Goal: Information Seeking & Learning: Learn about a topic

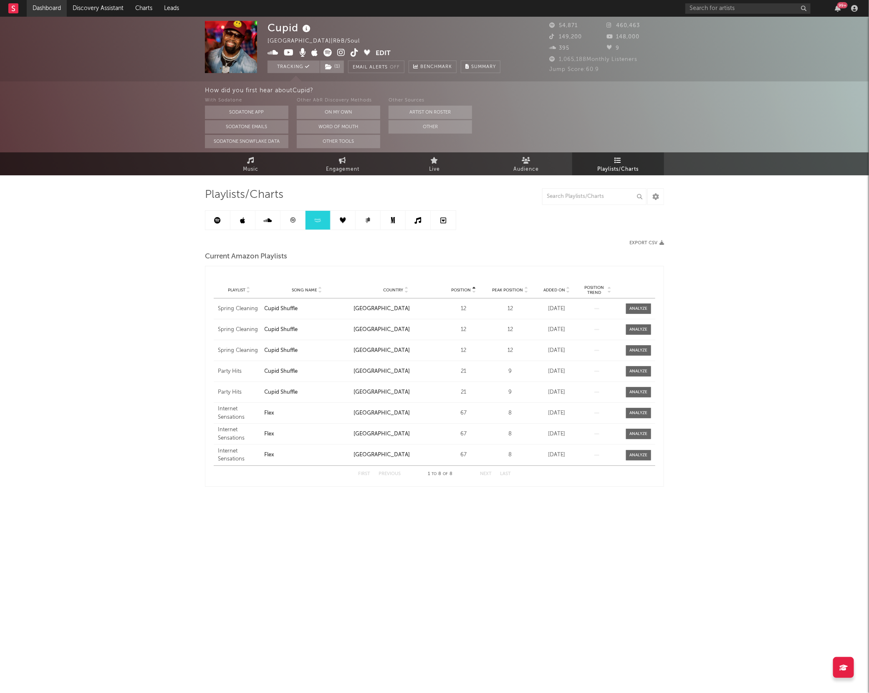
click at [51, 16] on link "Dashboard" at bounding box center [47, 8] width 40 height 17
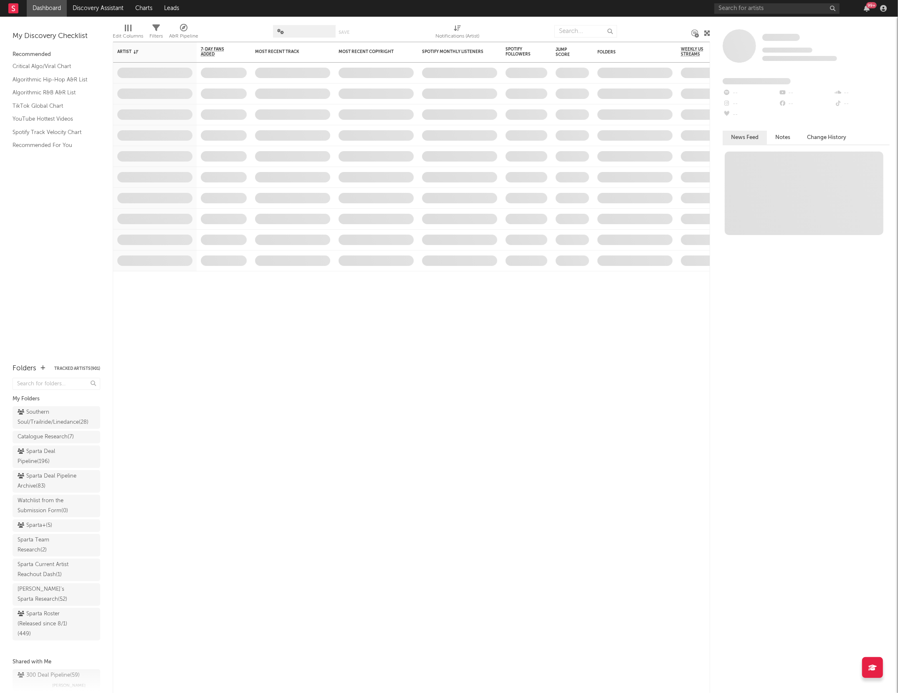
click at [729, 10] on input "text" at bounding box center [777, 8] width 125 height 10
type input "[PERSON_NAME]"
click at [724, 23] on div at bounding box center [728, 27] width 19 height 19
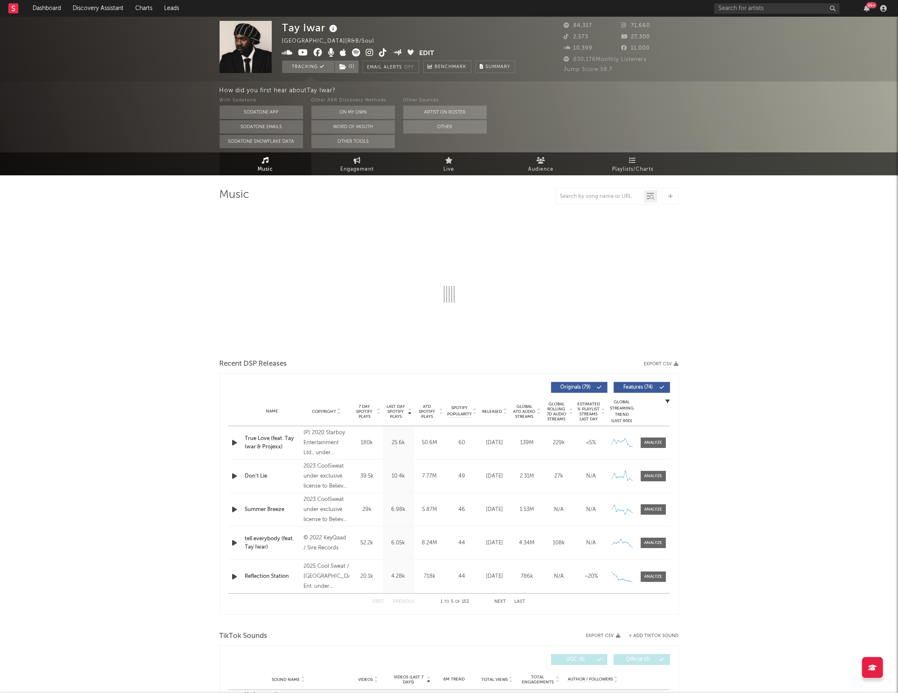
select select "6m"
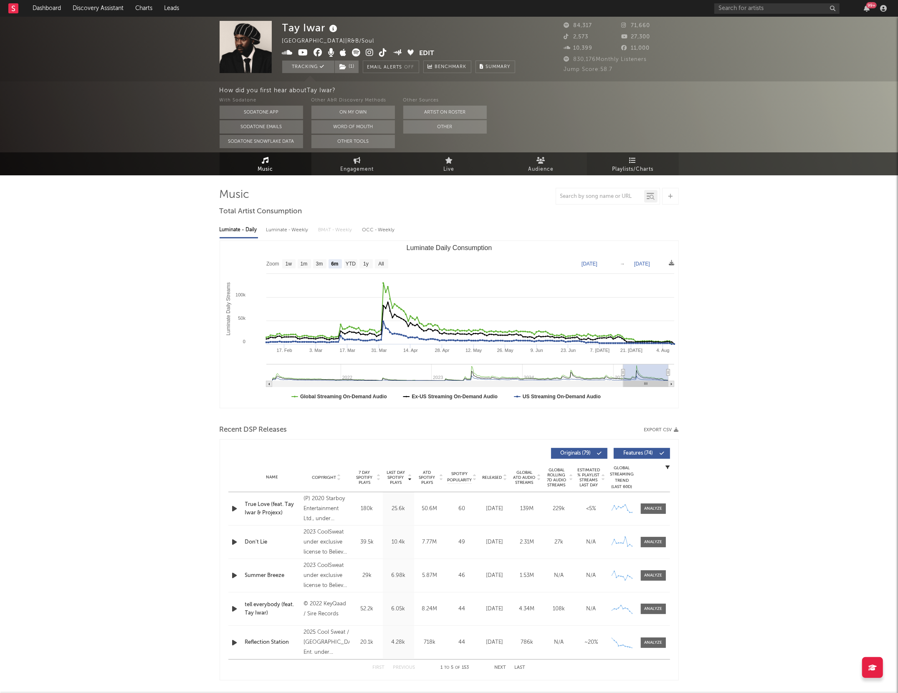
click at [625, 167] on span "Playlists/Charts" at bounding box center [632, 170] width 41 height 10
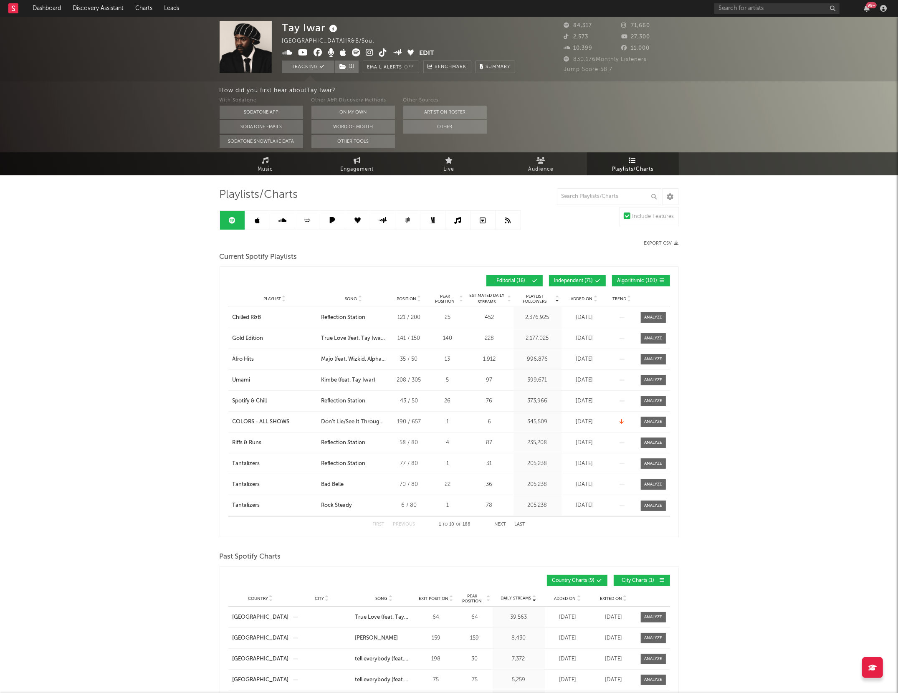
click at [569, 279] on span "Independent ( 71 )" at bounding box center [574, 281] width 39 height 5
click at [623, 279] on span "Algorithmic ( 101 )" at bounding box center [638, 281] width 40 height 5
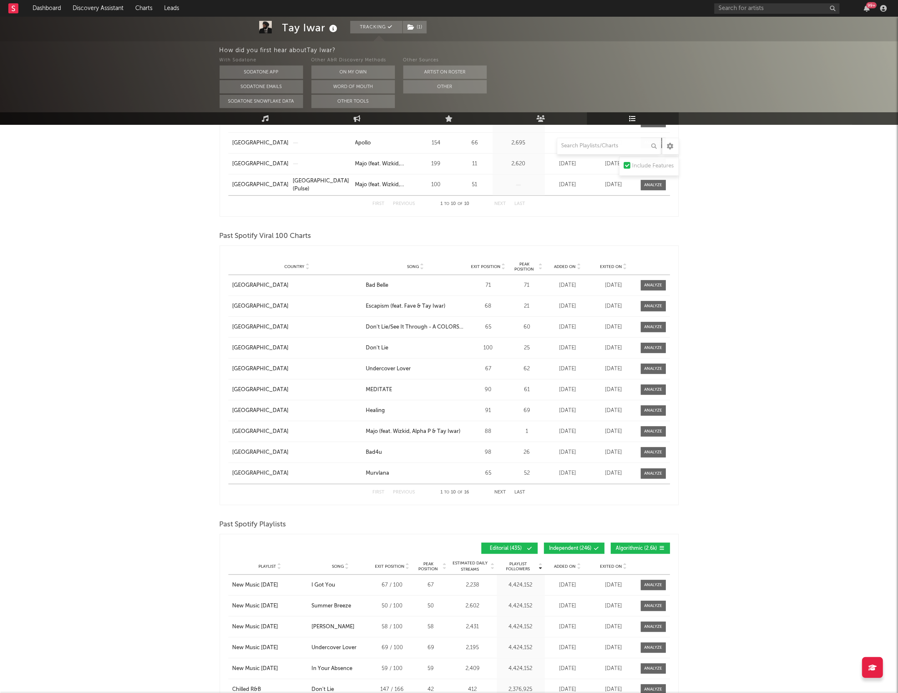
scroll to position [784, 0]
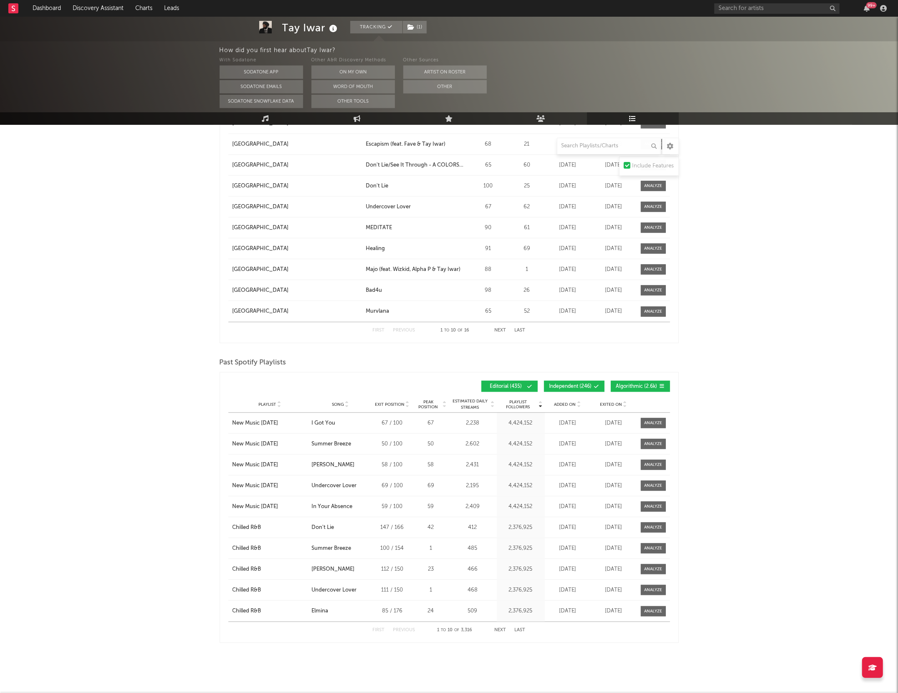
click at [577, 382] on button "Independent ( 246 )" at bounding box center [574, 386] width 61 height 11
click at [641, 382] on button "Algorithmic ( 2.6k )" at bounding box center [640, 386] width 59 height 11
click at [497, 629] on button "Next" at bounding box center [501, 630] width 12 height 5
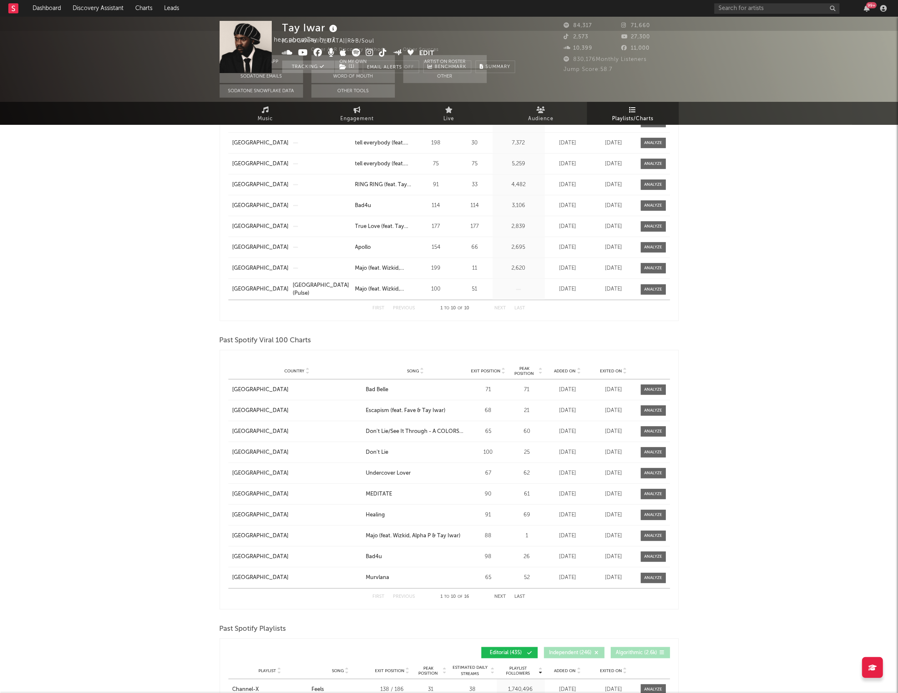
scroll to position [0, 0]
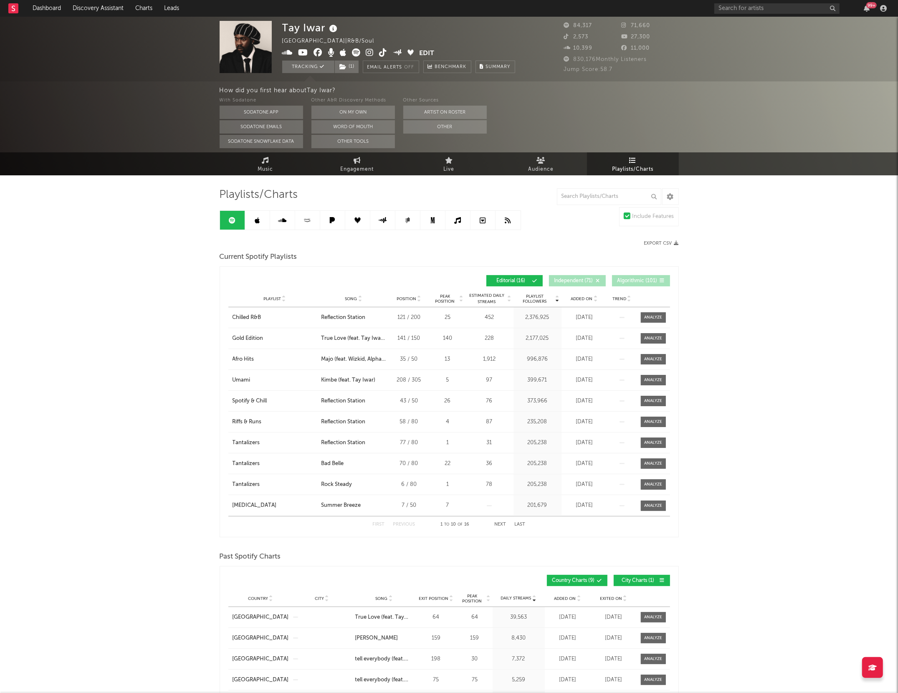
click at [248, 223] on link at bounding box center [257, 220] width 25 height 19
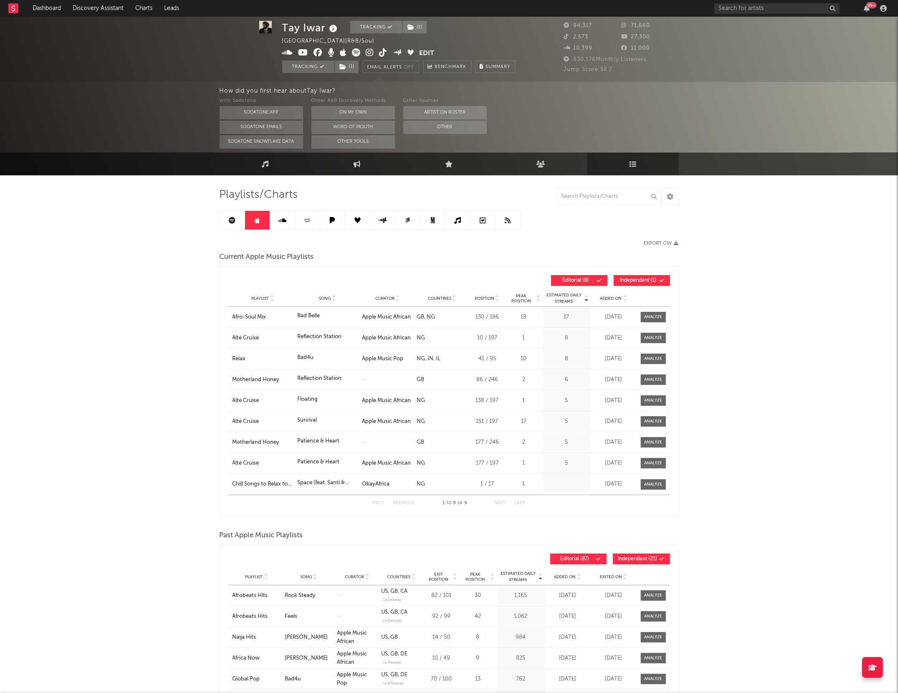
scroll to position [19, 0]
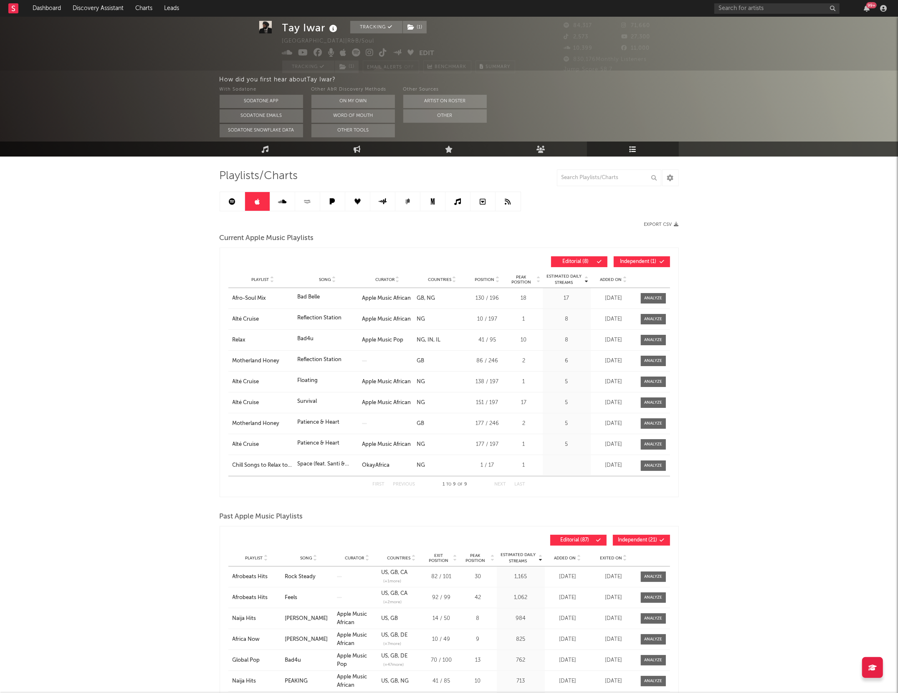
click at [618, 260] on button "Independent ( 1 )" at bounding box center [642, 261] width 56 height 11
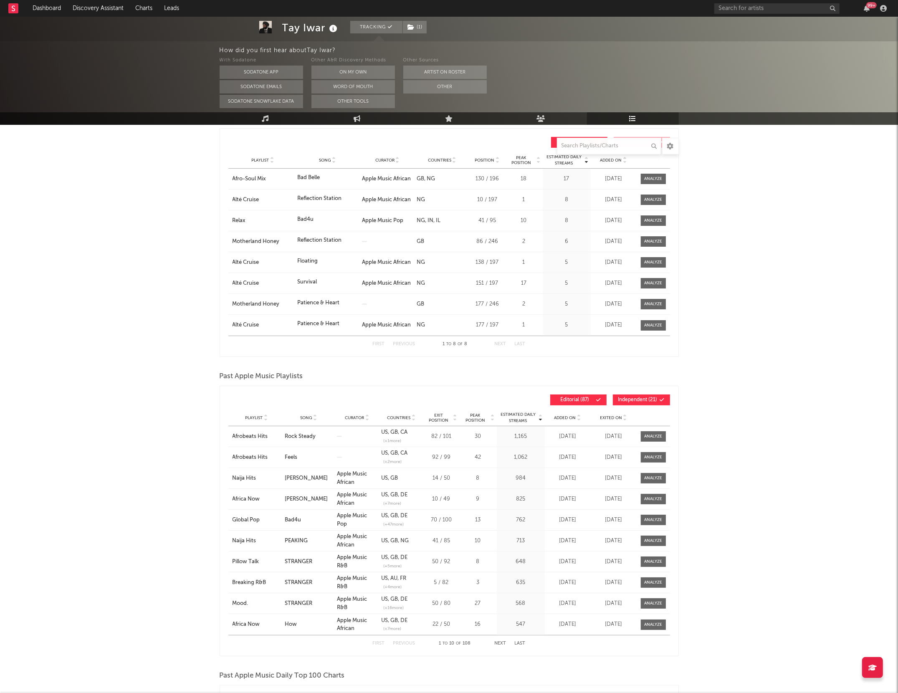
scroll to position [149, 0]
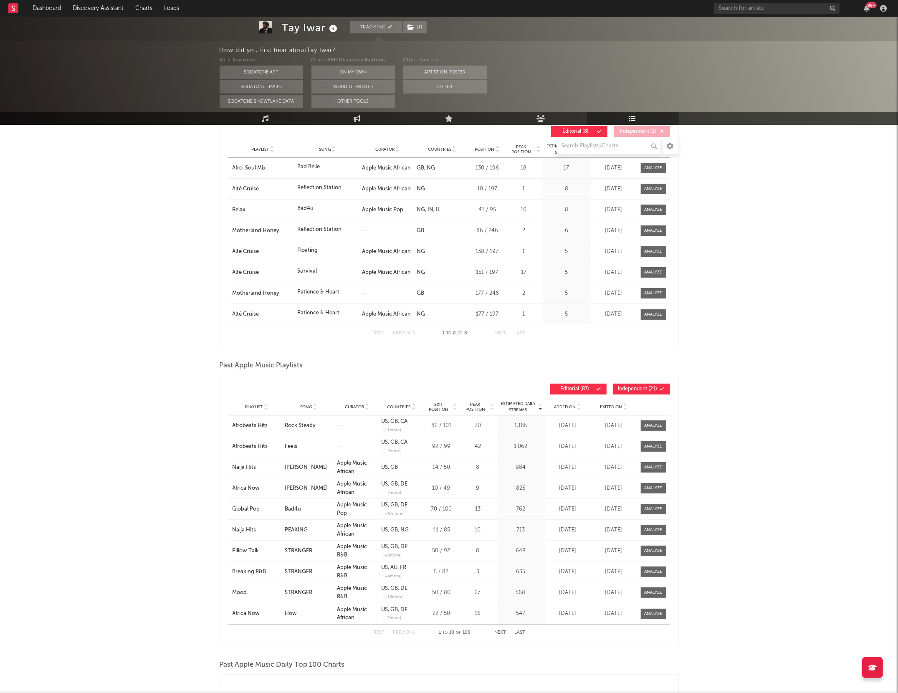
click at [624, 390] on span "Independent ( 21 )" at bounding box center [637, 389] width 39 height 5
click at [513, 406] on span "Estimated Daily Streams" at bounding box center [518, 407] width 39 height 13
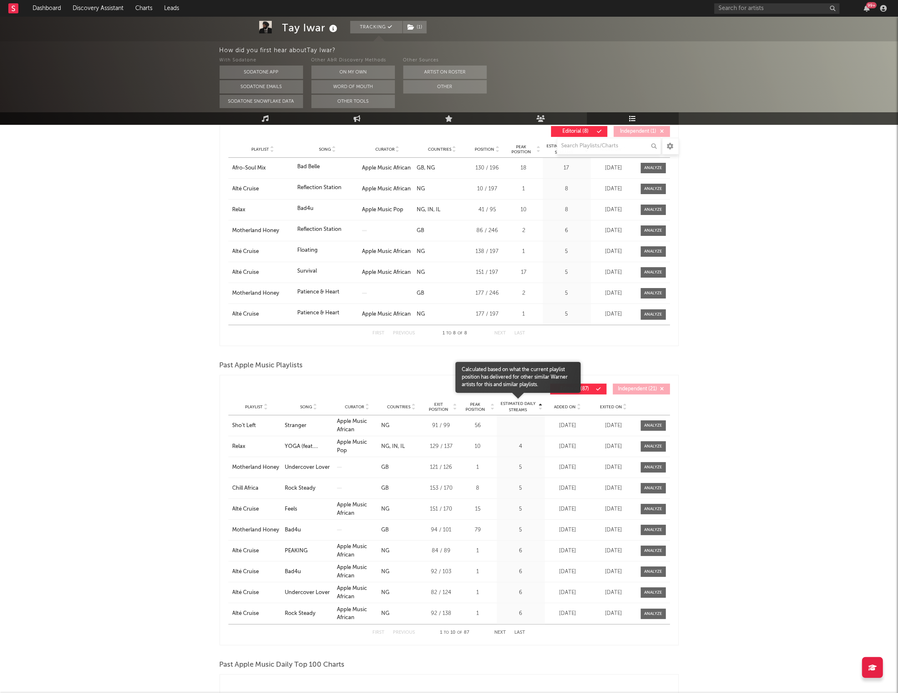
click at [513, 406] on span "Estimated Daily Streams" at bounding box center [518, 407] width 39 height 13
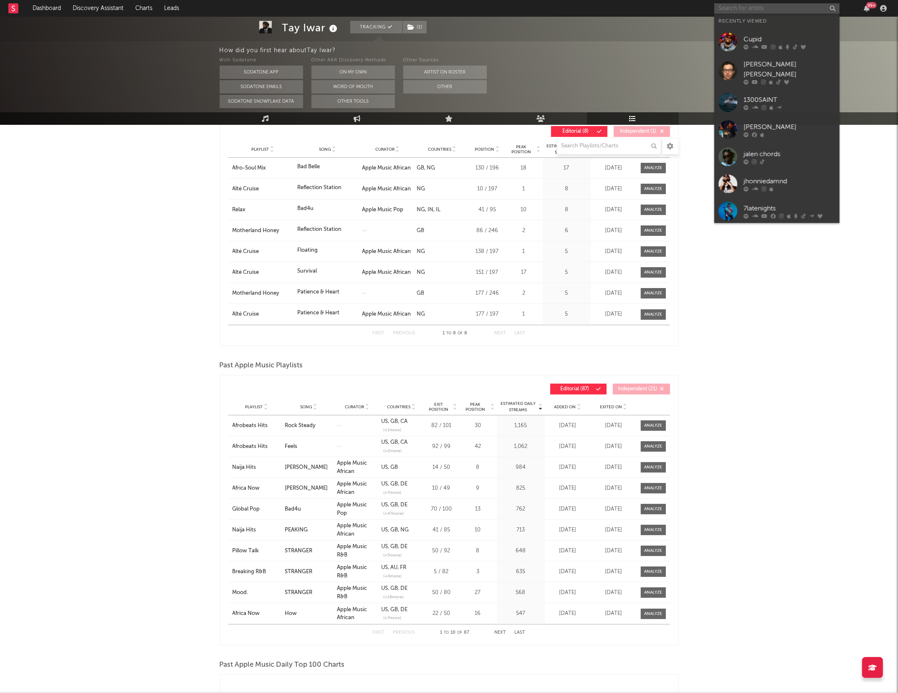
click at [740, 7] on input "text" at bounding box center [777, 8] width 125 height 10
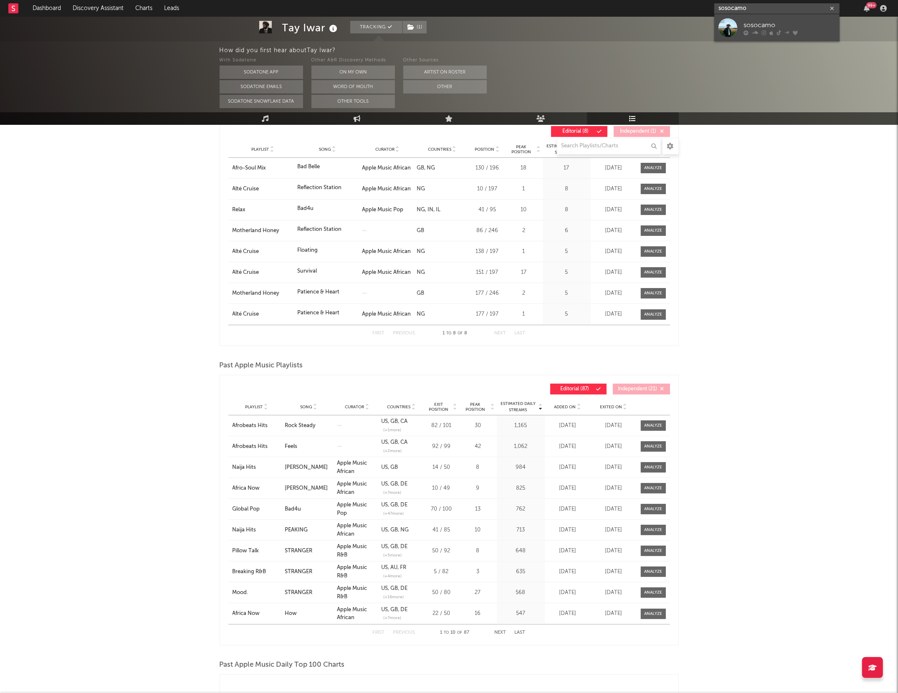
type input "sosocamo"
click at [750, 20] on div "sosocamo" at bounding box center [790, 25] width 92 height 10
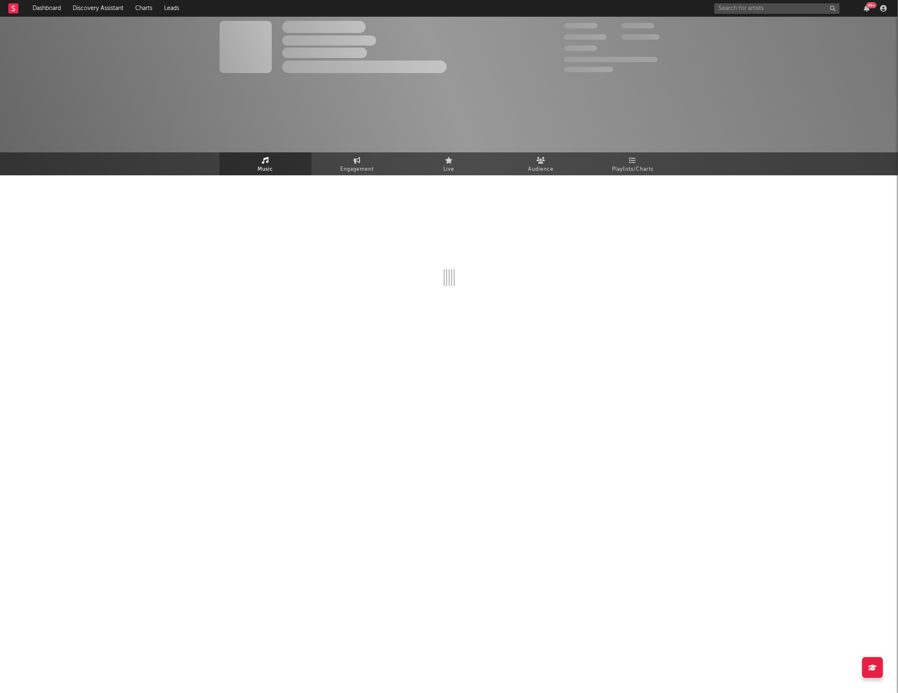
select select "6m"
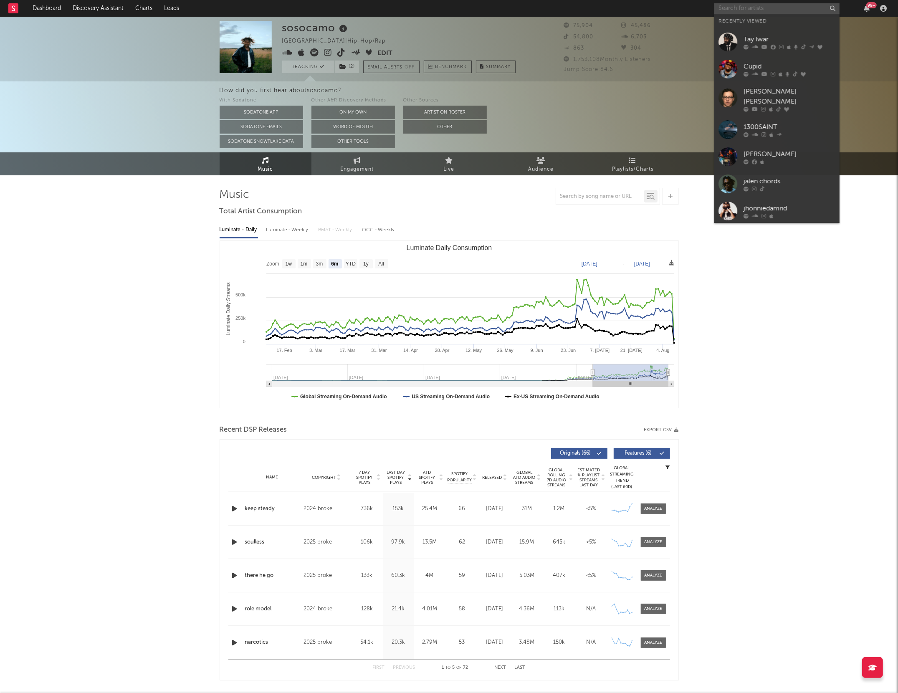
click at [749, 10] on input "text" at bounding box center [777, 8] width 125 height 10
click at [50, 10] on link "Dashboard" at bounding box center [47, 8] width 40 height 17
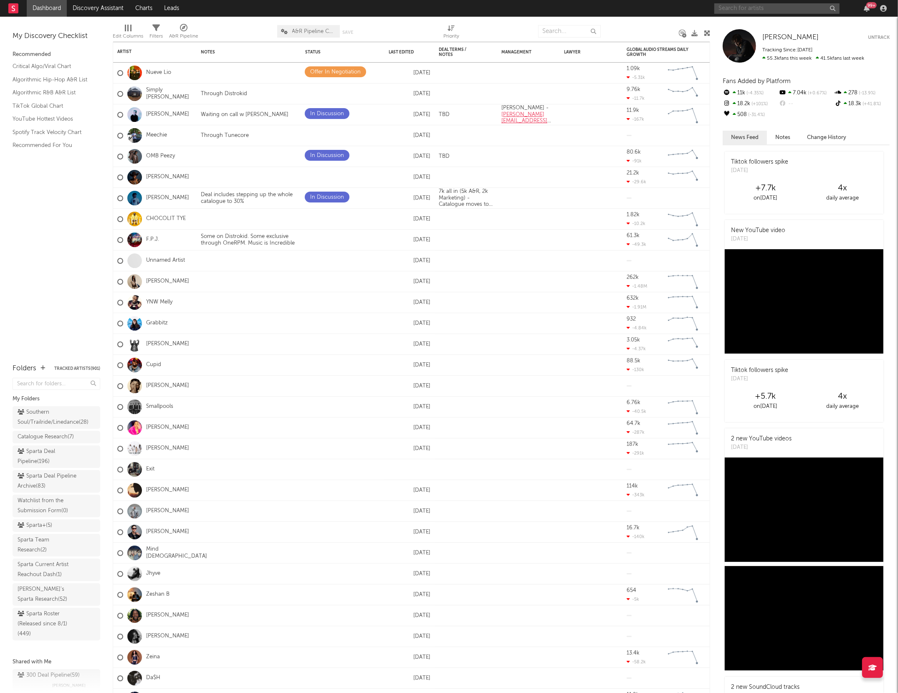
click at [730, 12] on input "text" at bounding box center [777, 8] width 125 height 10
type input "nueve lio"
click at [752, 10] on input "nueve lio" at bounding box center [777, 8] width 125 height 10
click at [751, 26] on div "Nueve Lio" at bounding box center [790, 25] width 92 height 10
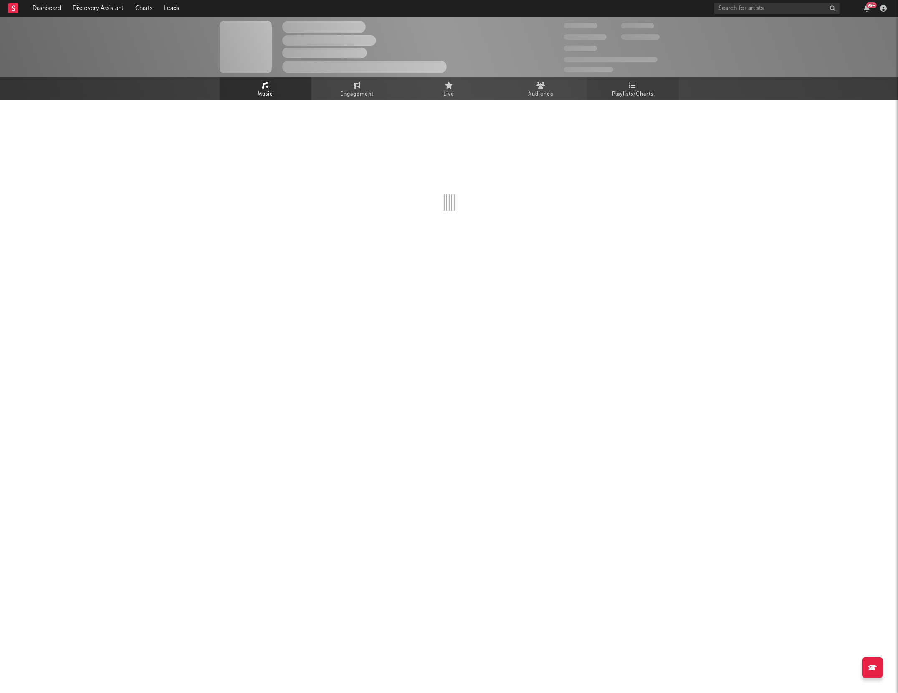
click at [639, 96] on span "Playlists/Charts" at bounding box center [632, 94] width 41 height 10
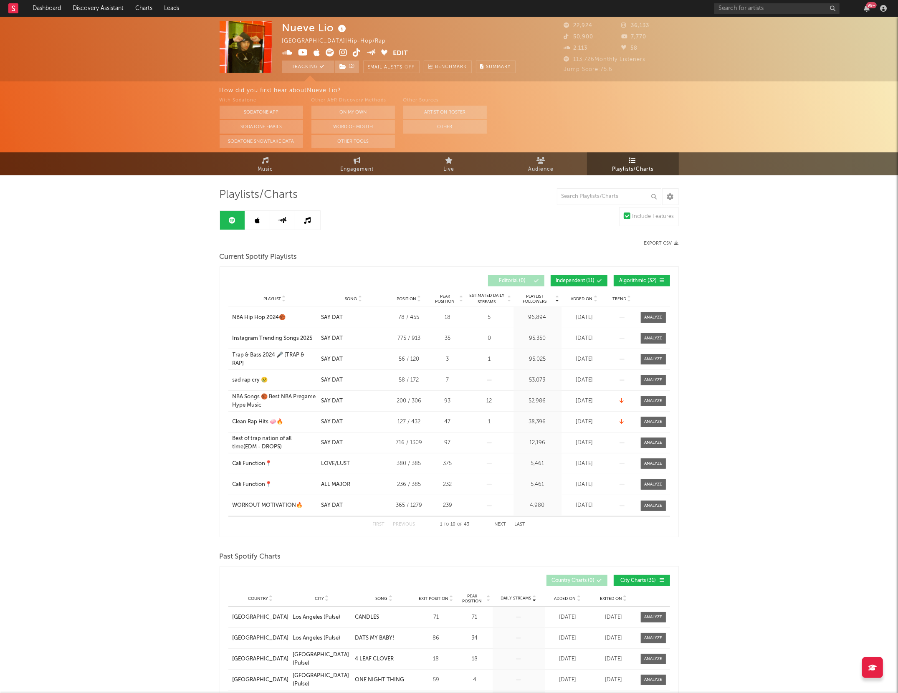
click at [253, 227] on link at bounding box center [257, 220] width 25 height 19
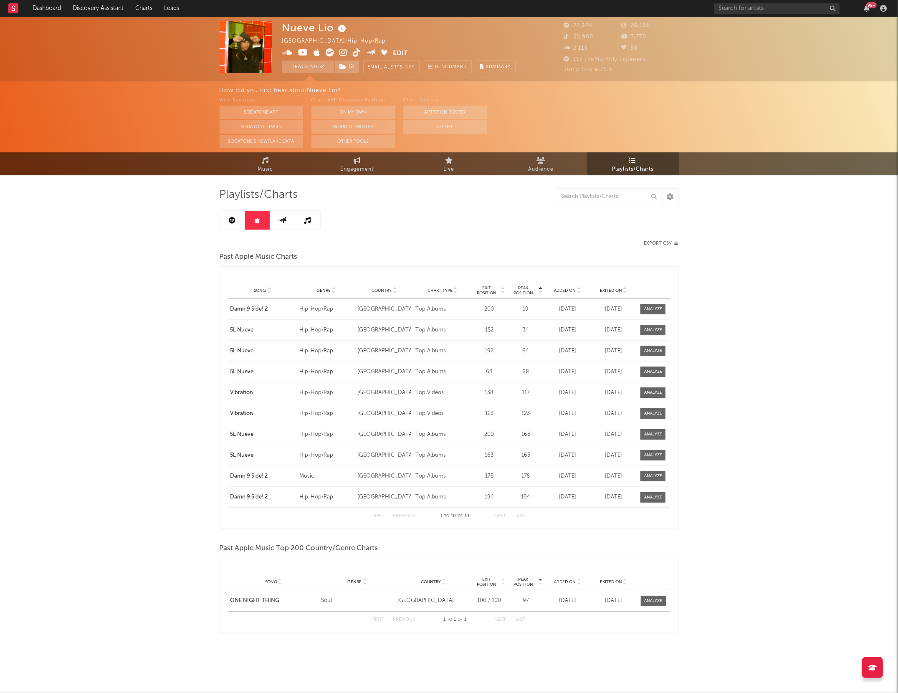
click at [235, 220] on icon at bounding box center [232, 220] width 7 height 7
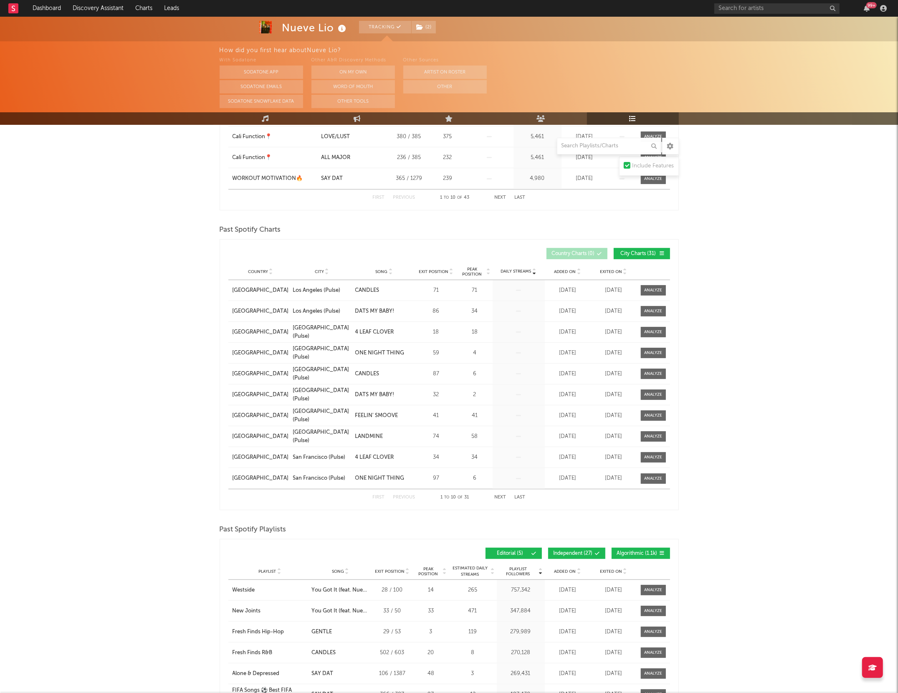
scroll to position [495, 0]
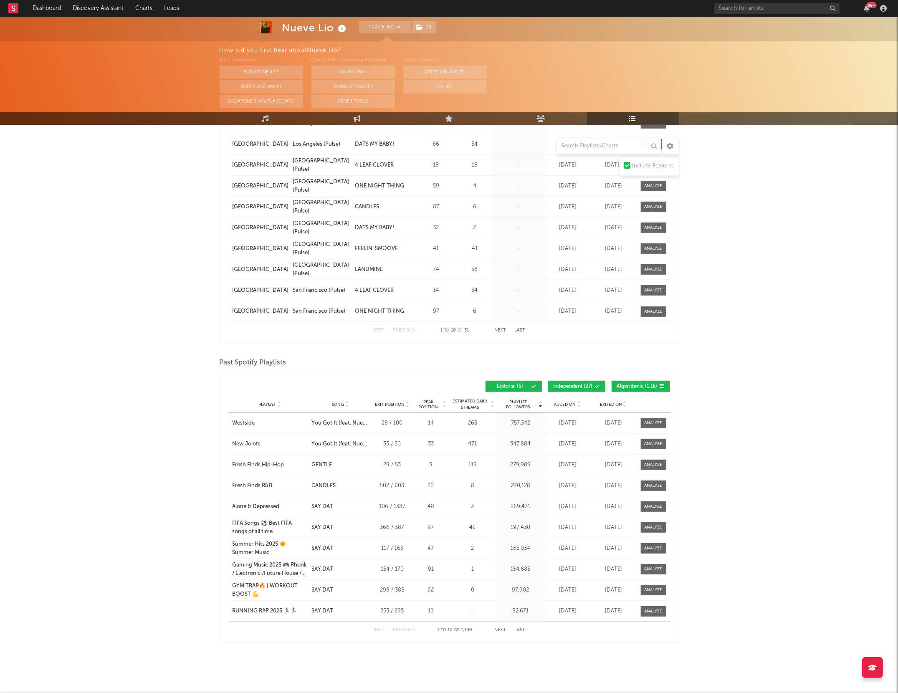
click at [583, 381] on button "Independent ( 27 )" at bounding box center [576, 386] width 57 height 11
click at [663, 385] on icon at bounding box center [662, 386] width 5 height 5
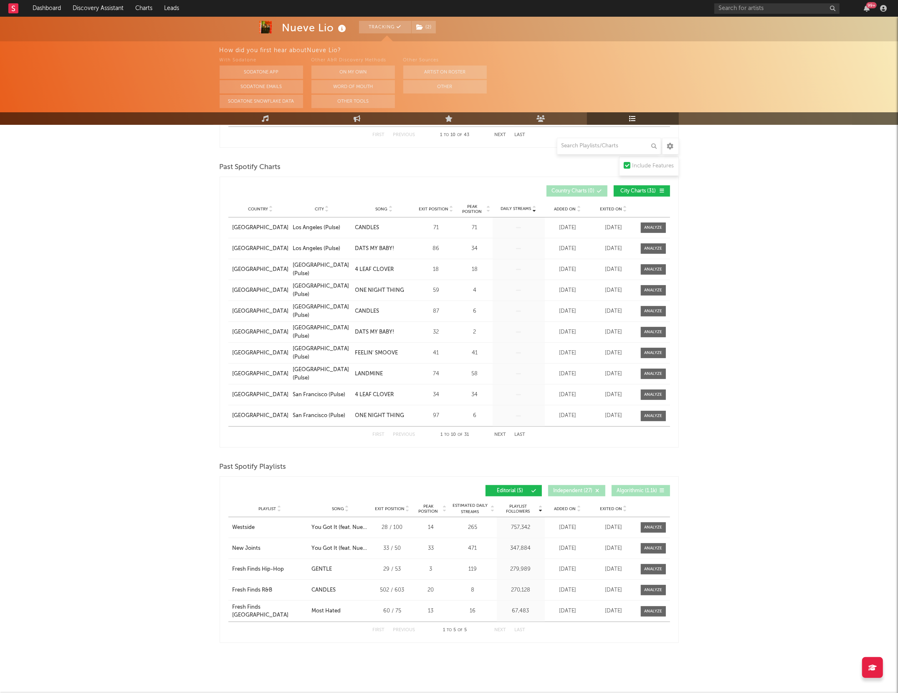
scroll to position [0, 0]
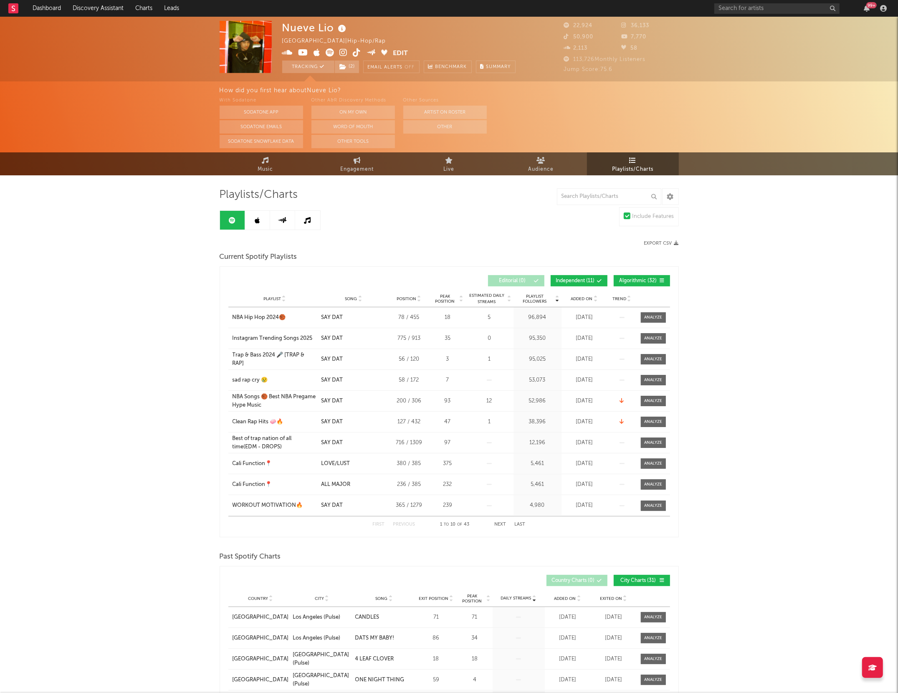
click at [254, 224] on link at bounding box center [257, 220] width 25 height 19
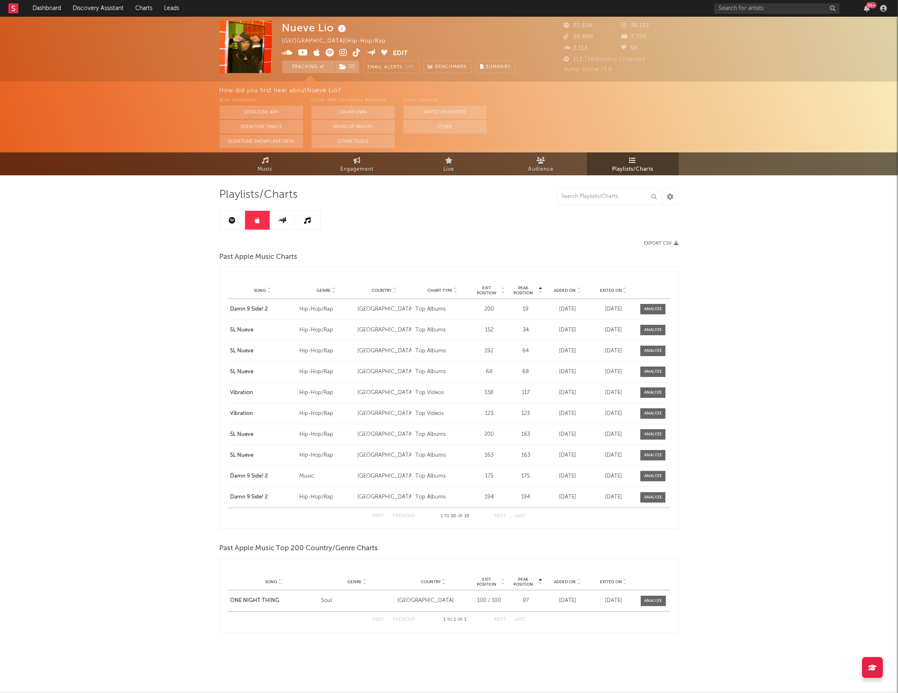
click at [284, 222] on icon at bounding box center [282, 220] width 9 height 6
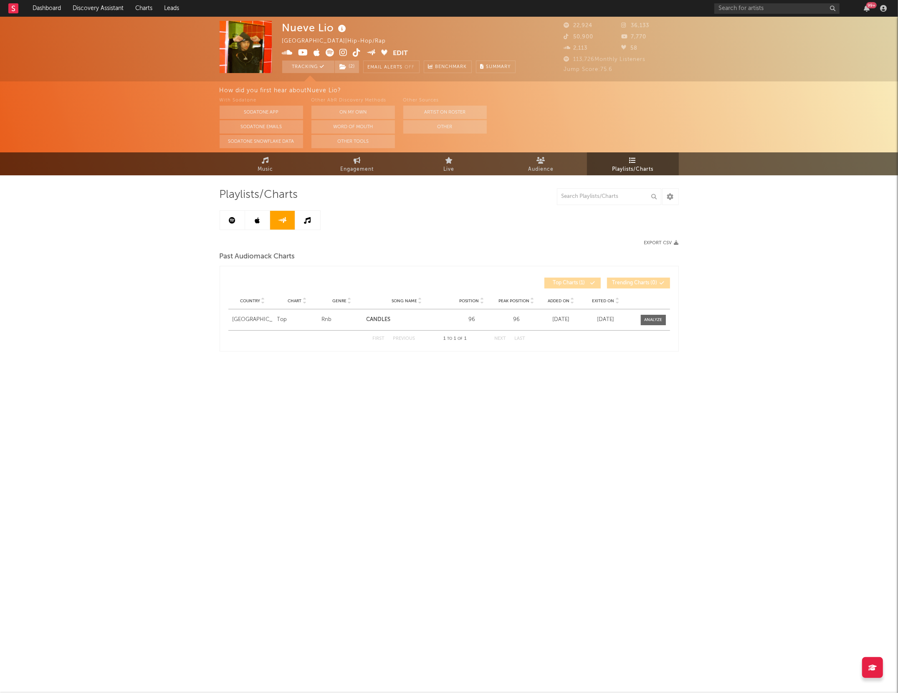
click at [304, 223] on icon at bounding box center [307, 220] width 7 height 7
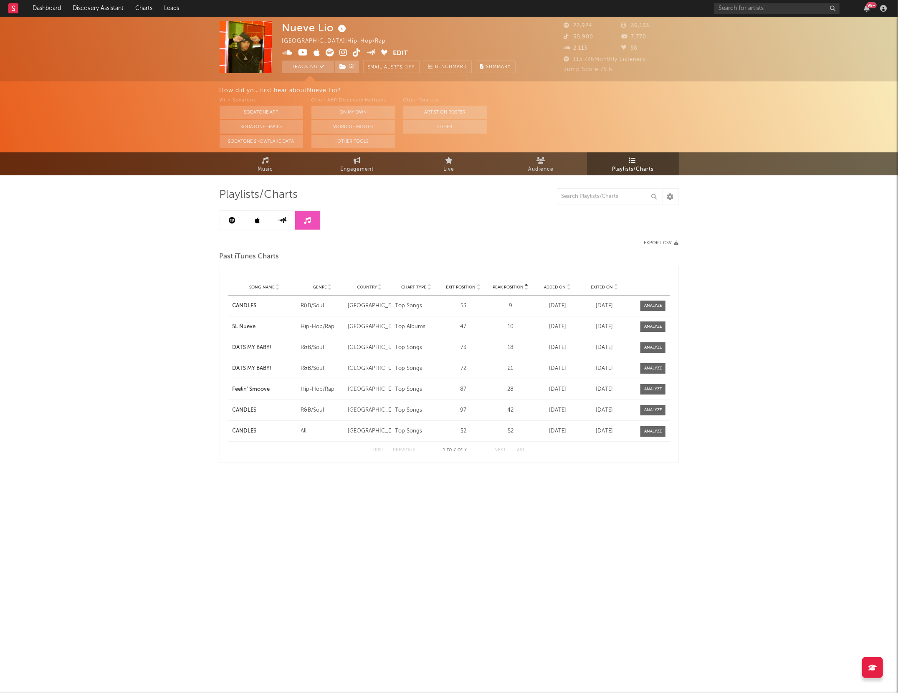
click at [285, 219] on icon at bounding box center [282, 220] width 9 height 6
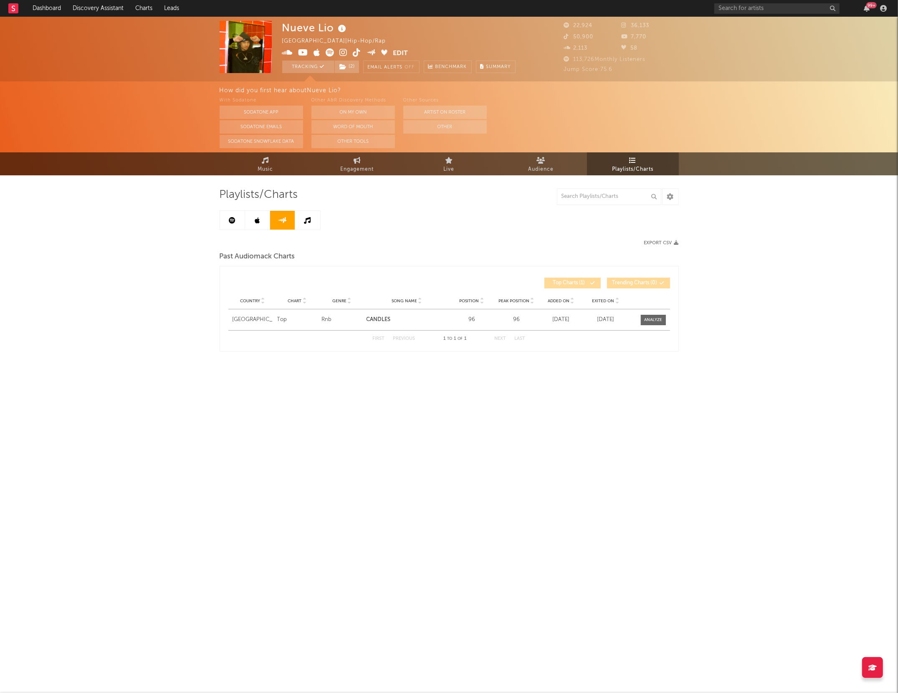
click at [313, 220] on link at bounding box center [307, 220] width 25 height 19
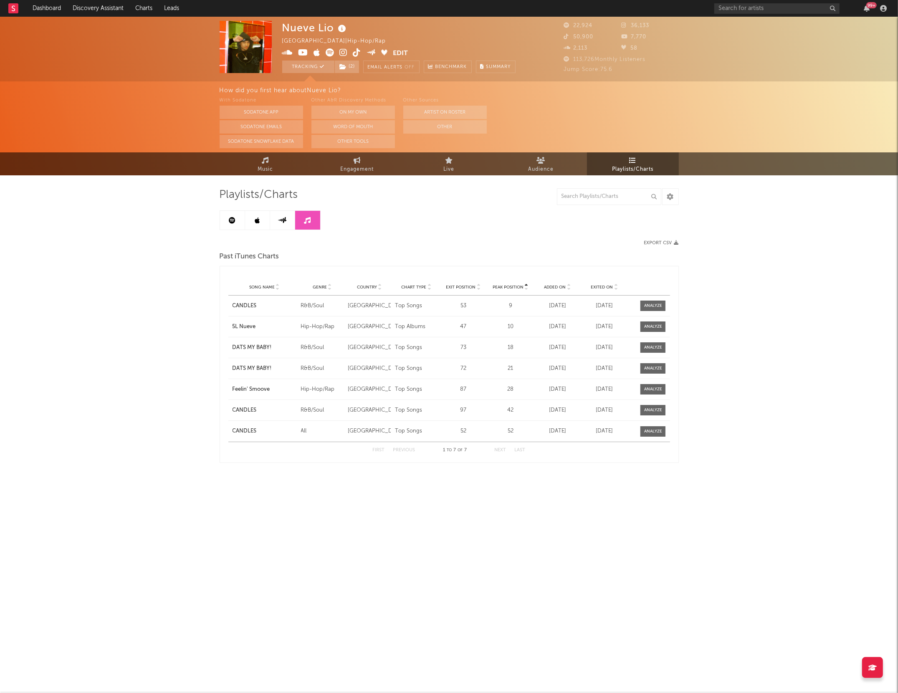
click at [237, 228] on link at bounding box center [232, 220] width 25 height 19
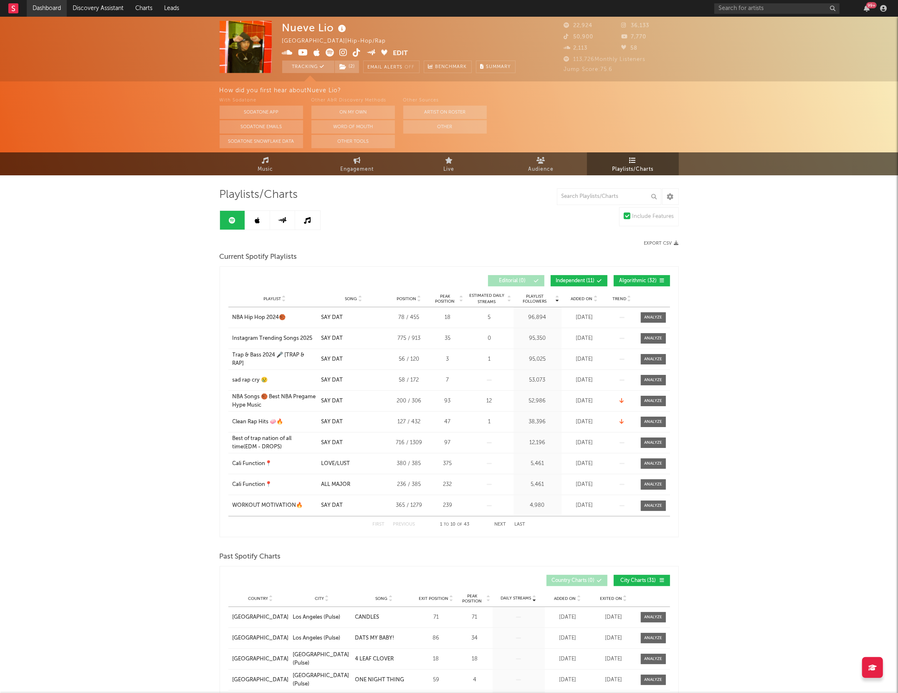
click at [41, 16] on link "Dashboard" at bounding box center [47, 8] width 40 height 17
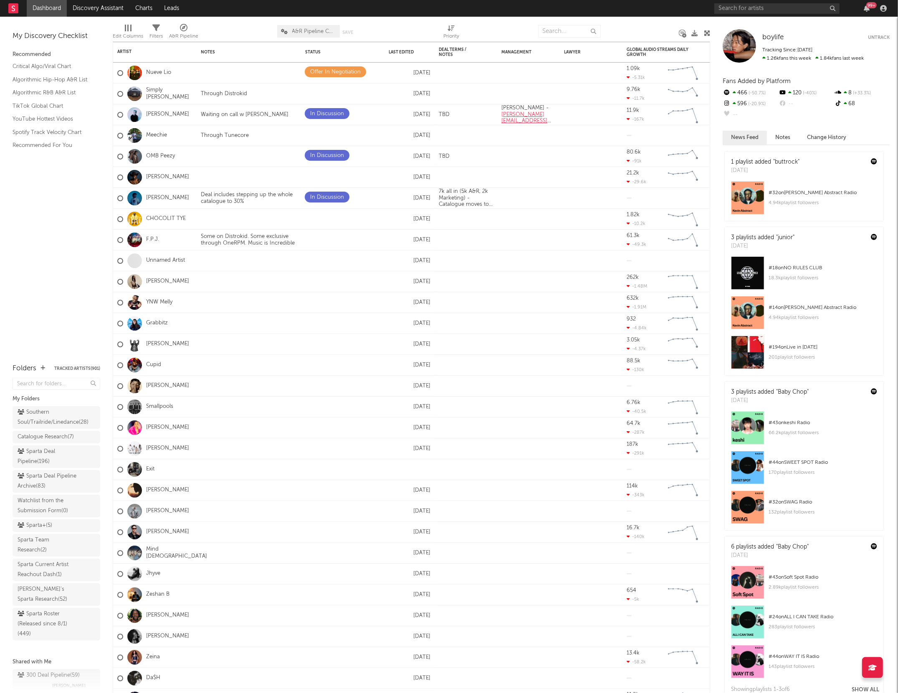
click at [755, 15] on div "99 +" at bounding box center [802, 8] width 175 height 17
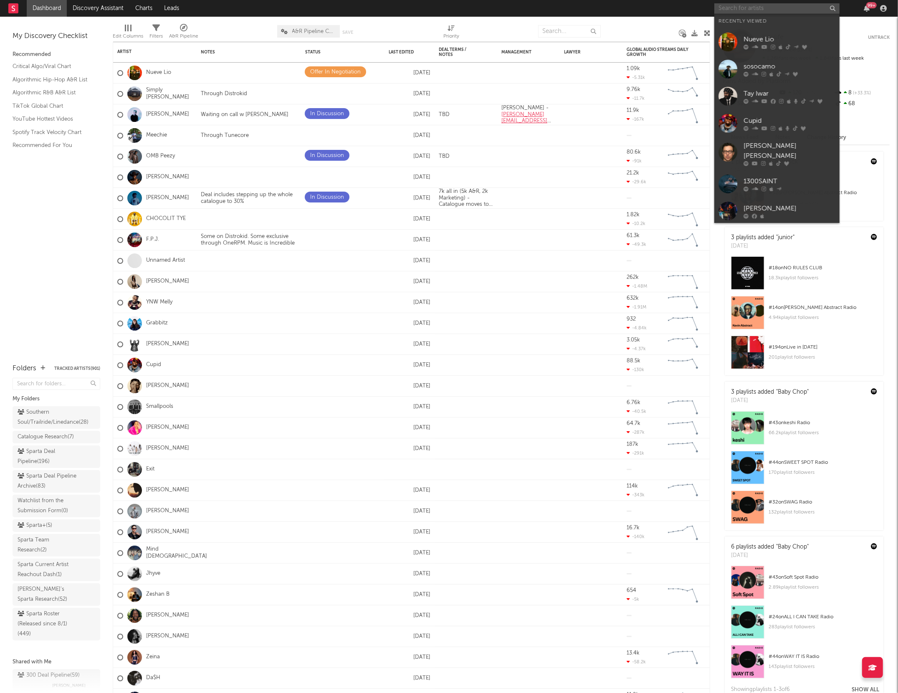
click at [749, 8] on input "text" at bounding box center [777, 8] width 125 height 10
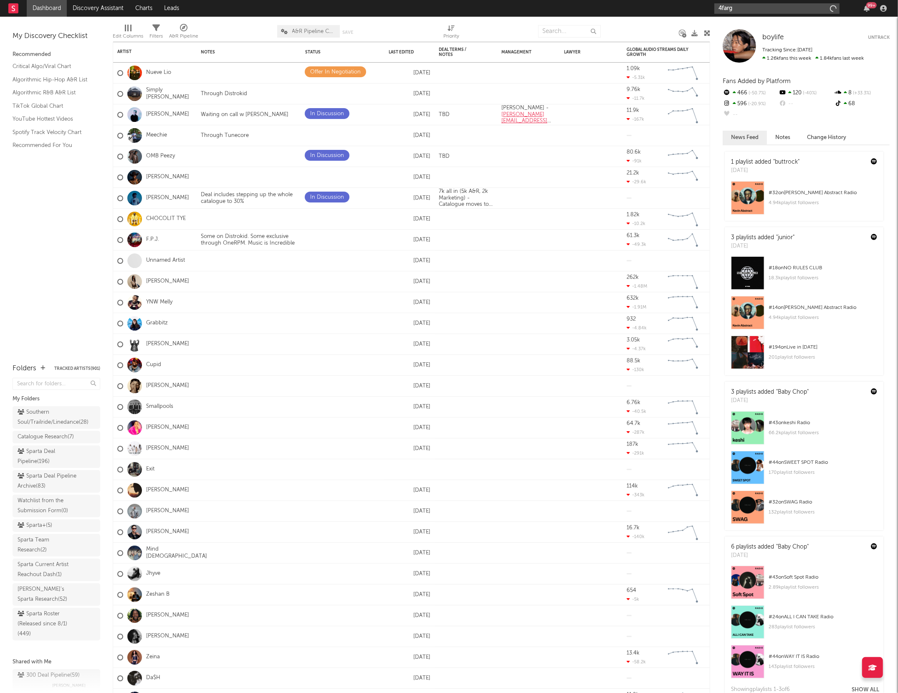
type input "4fargo"
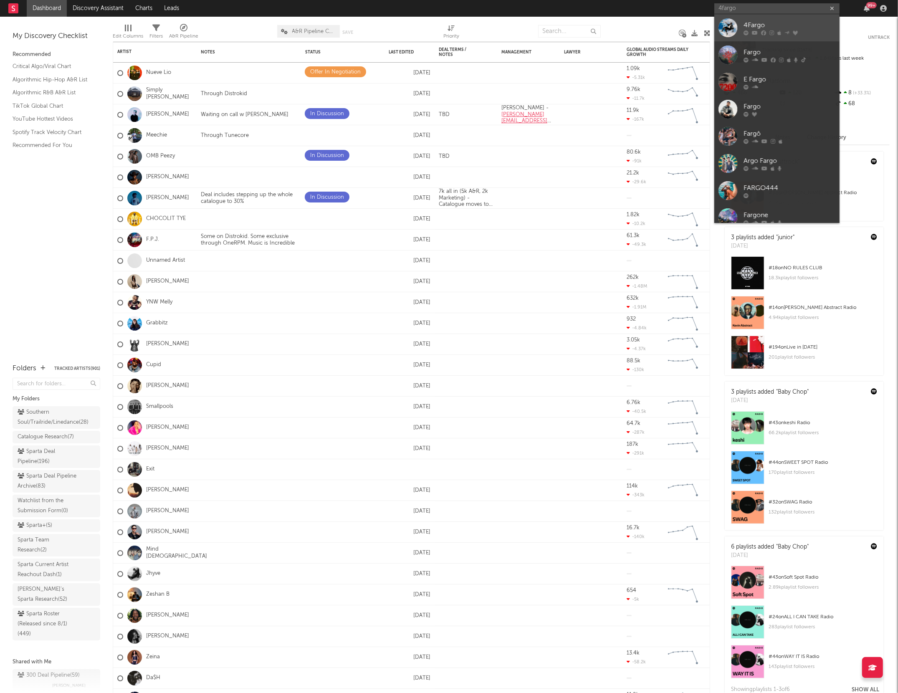
click at [745, 32] on icon at bounding box center [746, 32] width 5 height 5
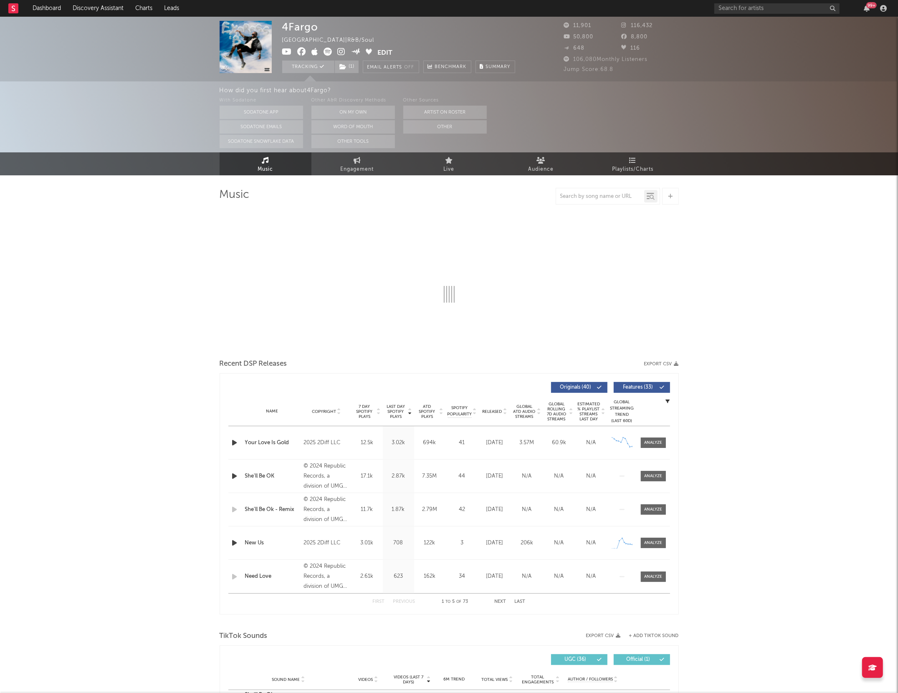
select select "6m"
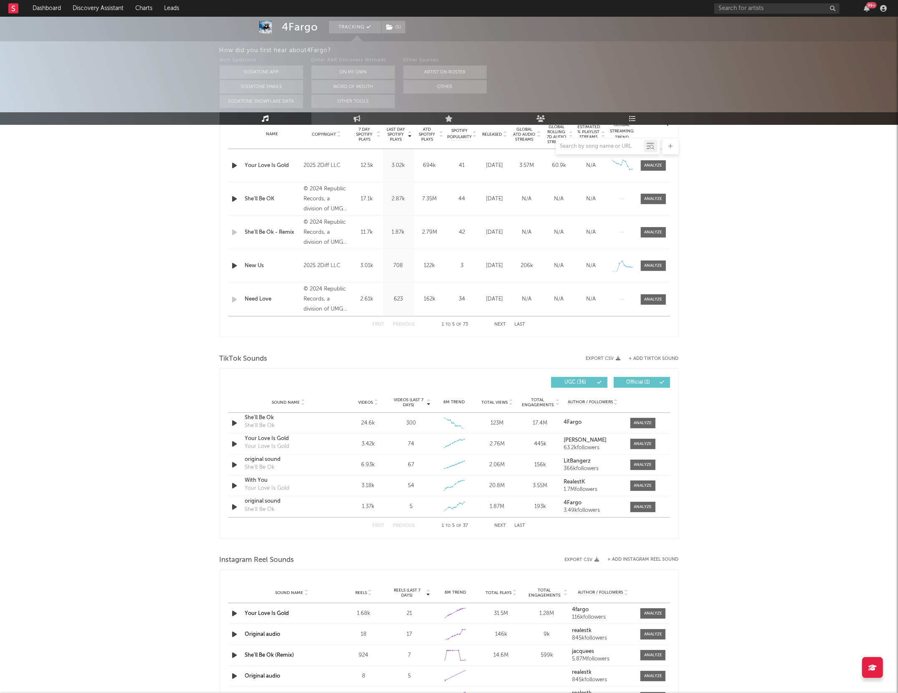
scroll to position [343, 0]
click at [622, 117] on link "Playlists/Charts" at bounding box center [633, 118] width 92 height 13
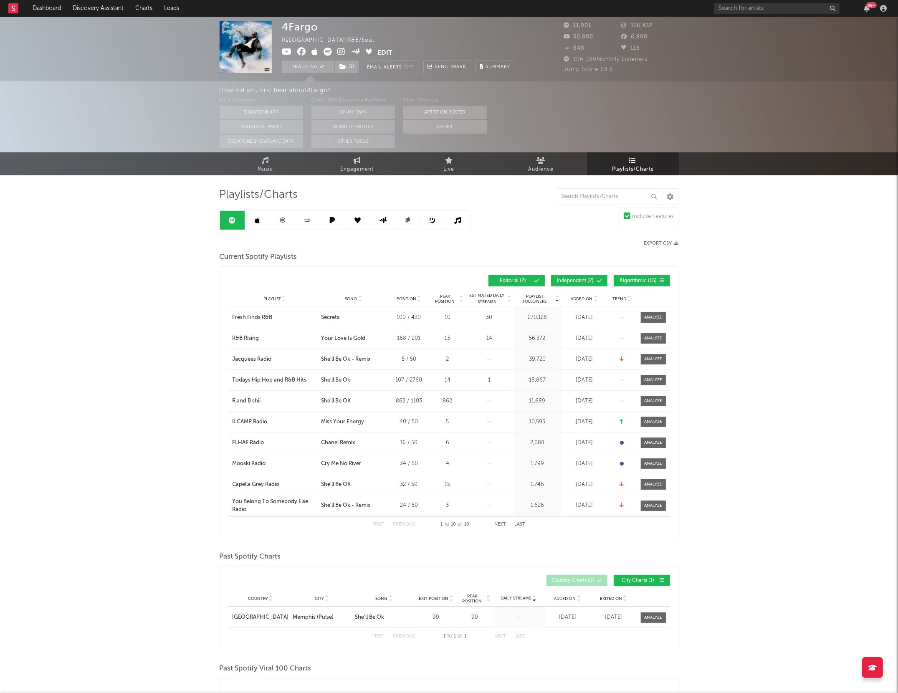
click at [563, 281] on span "Independent ( 2 )" at bounding box center [576, 281] width 38 height 5
click at [642, 277] on button "Algorithmic ( 15 )" at bounding box center [642, 280] width 56 height 11
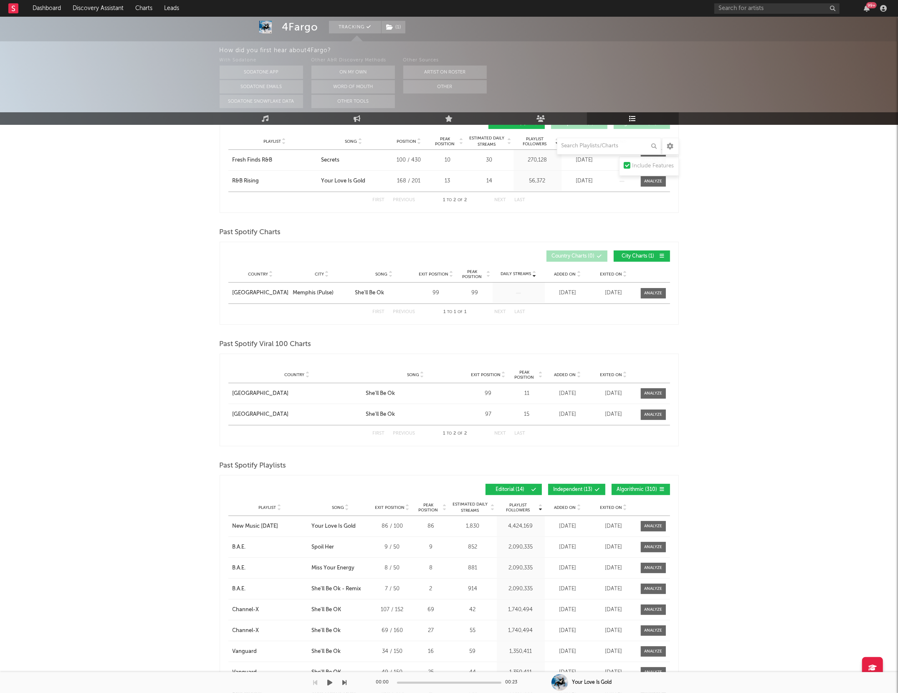
scroll to position [182, 0]
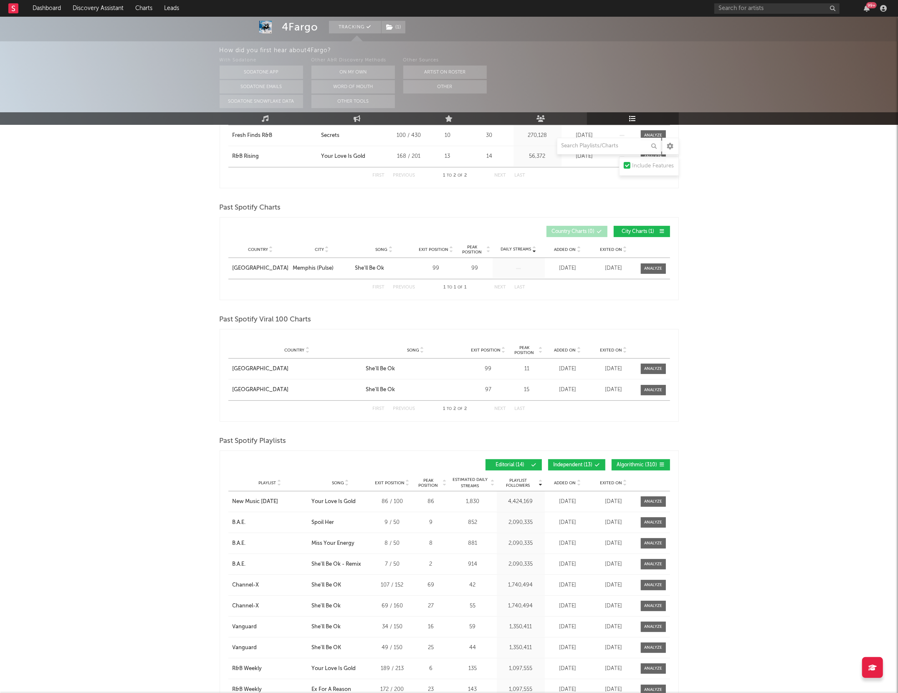
click at [631, 463] on button "Algorithmic ( 310 )" at bounding box center [641, 464] width 58 height 11
click at [587, 461] on button "Independent ( 13 )" at bounding box center [576, 464] width 57 height 11
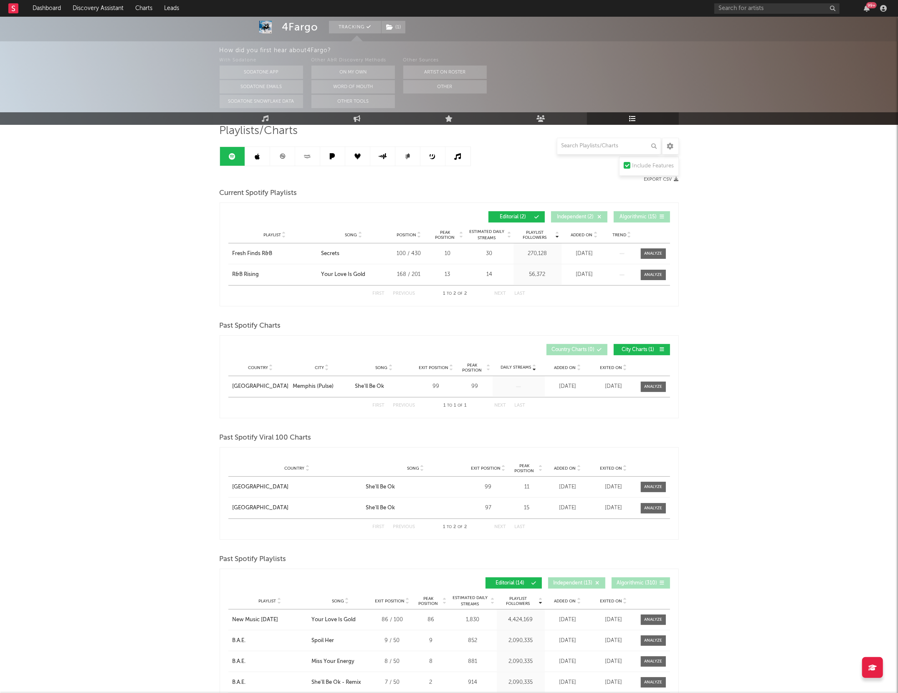
scroll to position [57, 0]
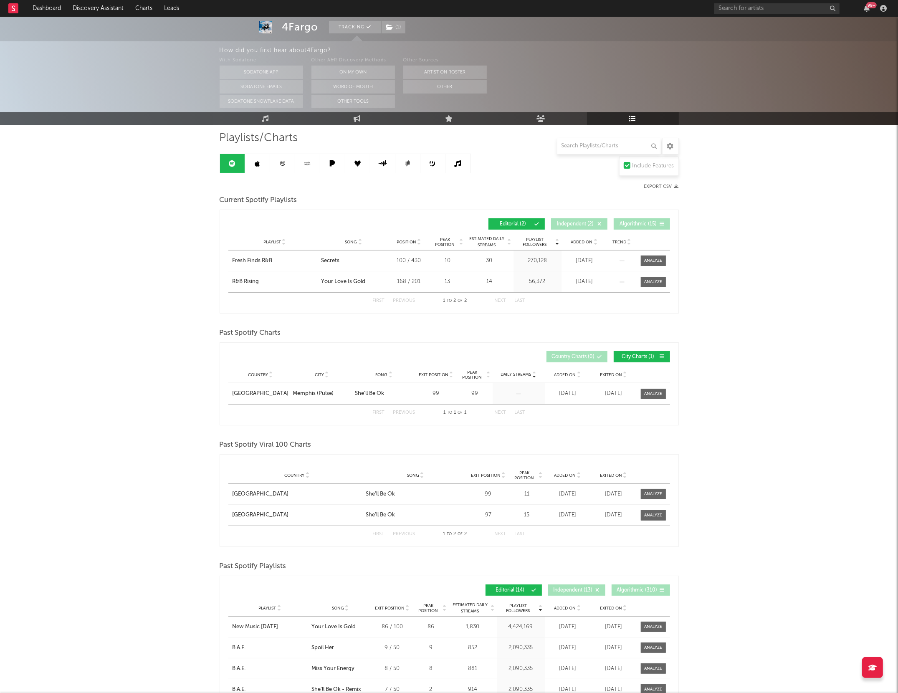
click at [257, 162] on icon at bounding box center [257, 163] width 5 height 7
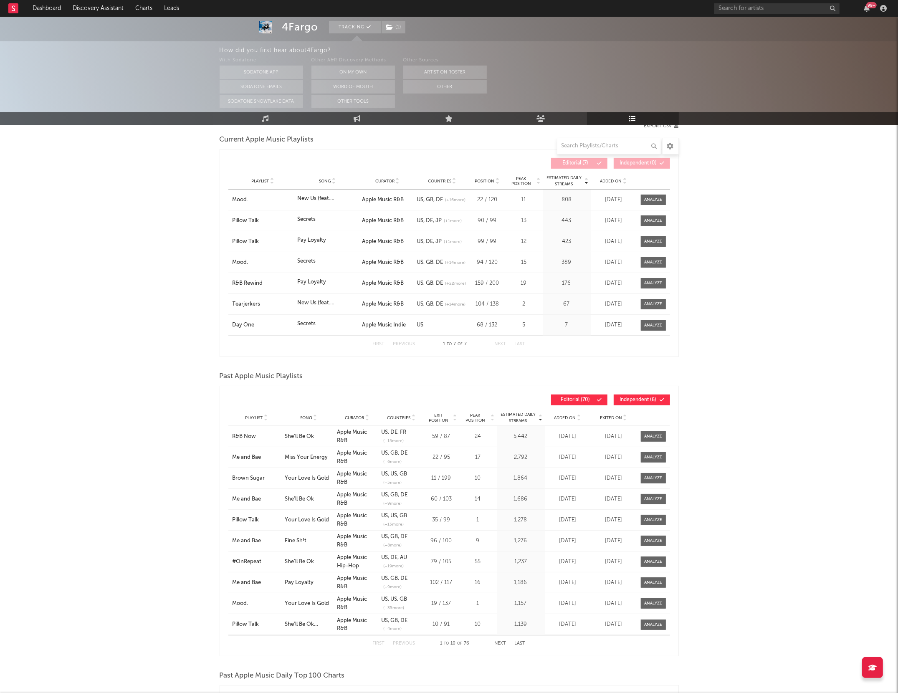
scroll to position [128, 0]
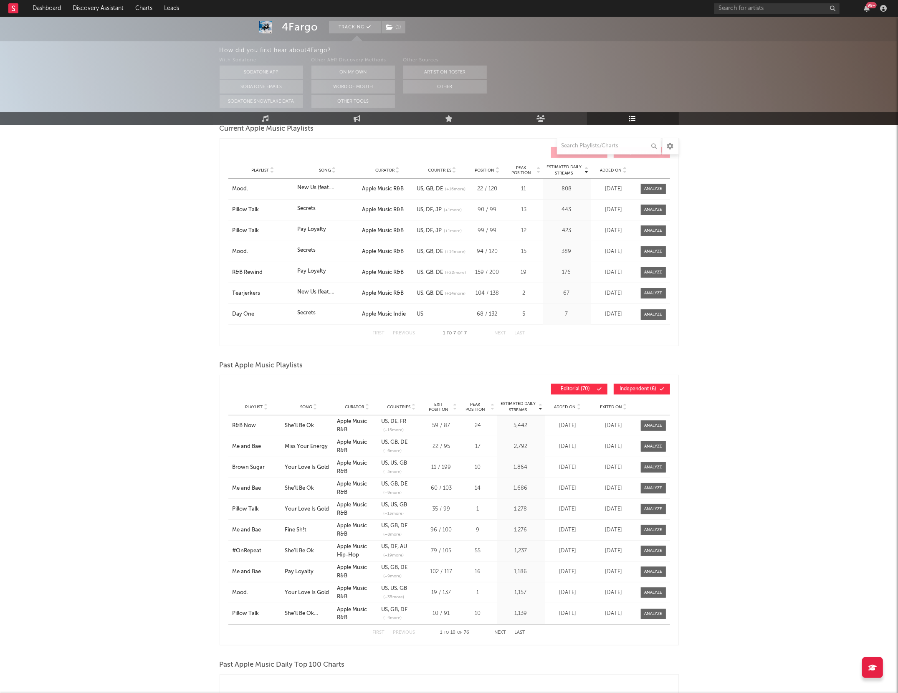
click at [628, 399] on div "Playlist Song Curator Genre Countries Country Chart Type Exit Position Peak Pos…" at bounding box center [449, 407] width 442 height 17
click at [624, 385] on button "Independent ( 6 )" at bounding box center [642, 389] width 56 height 11
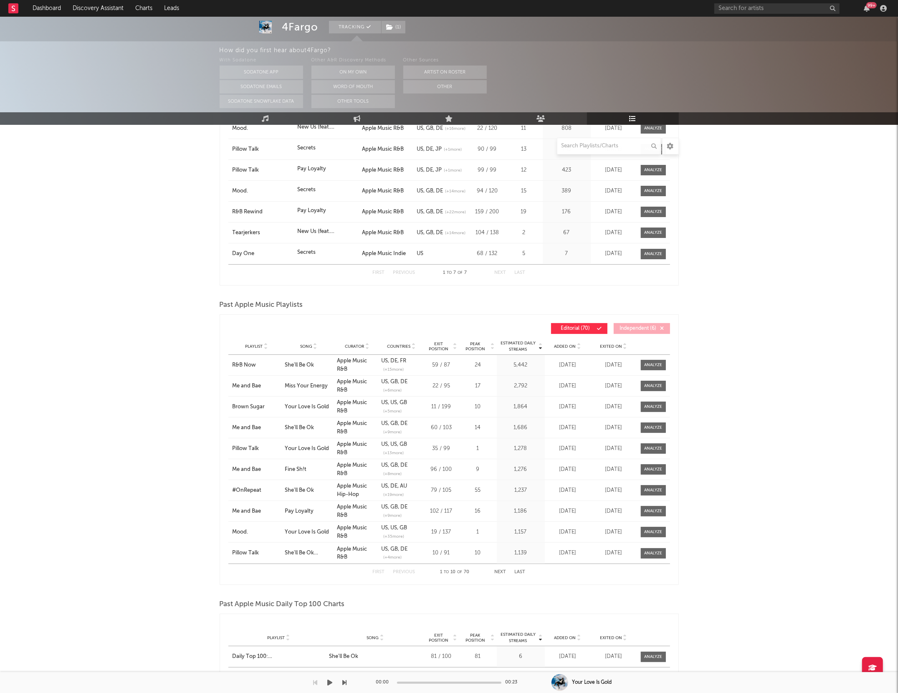
scroll to position [190, 0]
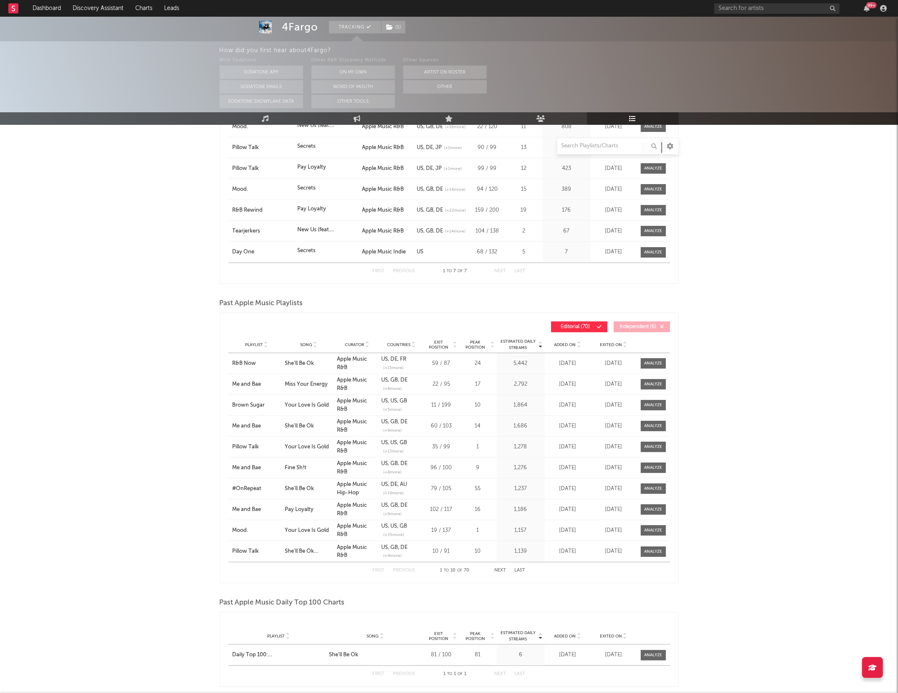
click at [501, 571] on button "Next" at bounding box center [501, 570] width 12 height 5
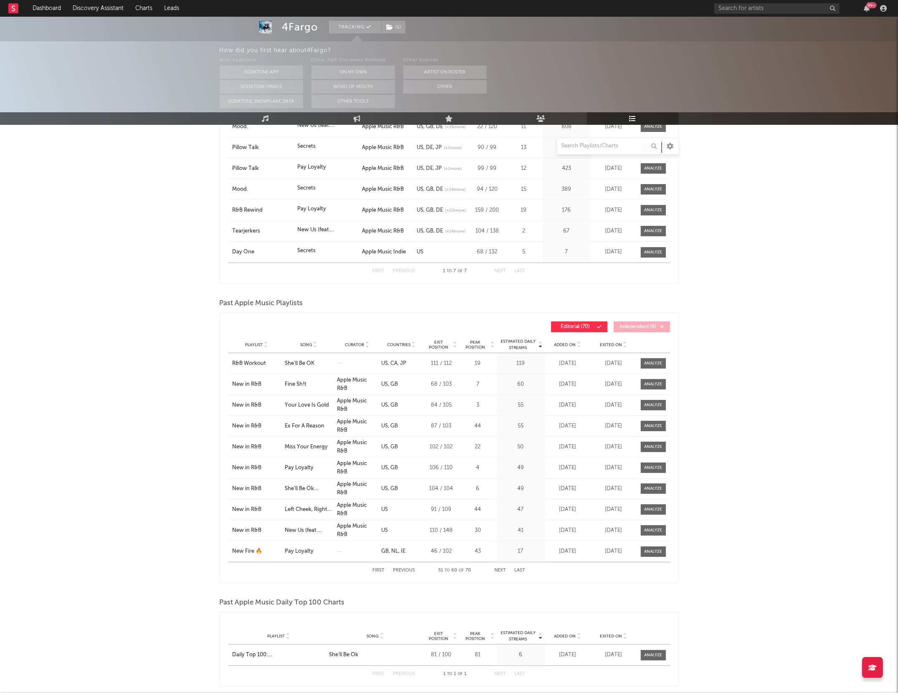
click at [501, 571] on button "Next" at bounding box center [501, 570] width 12 height 5
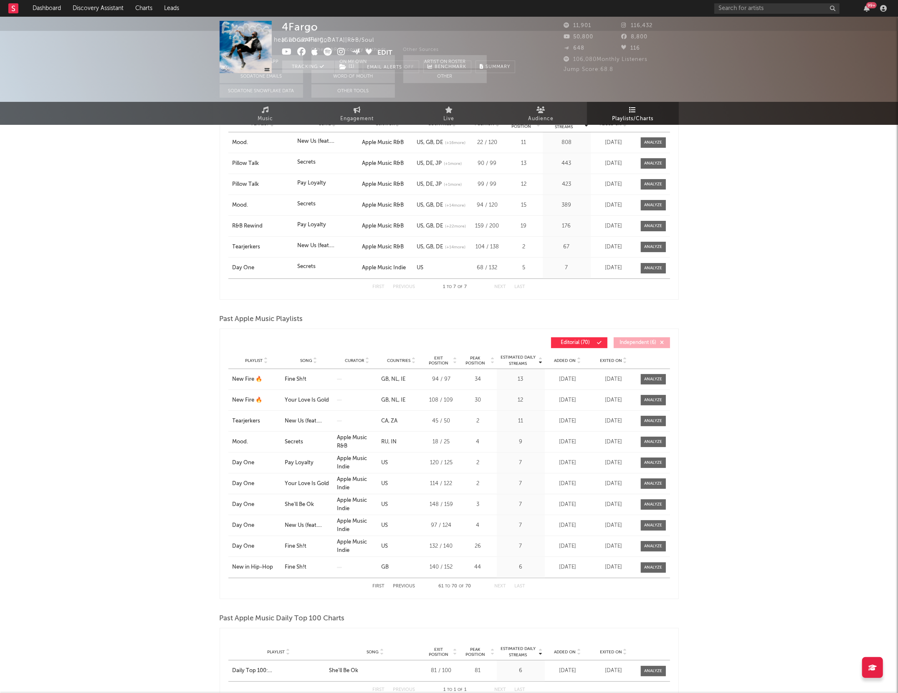
scroll to position [0, 0]
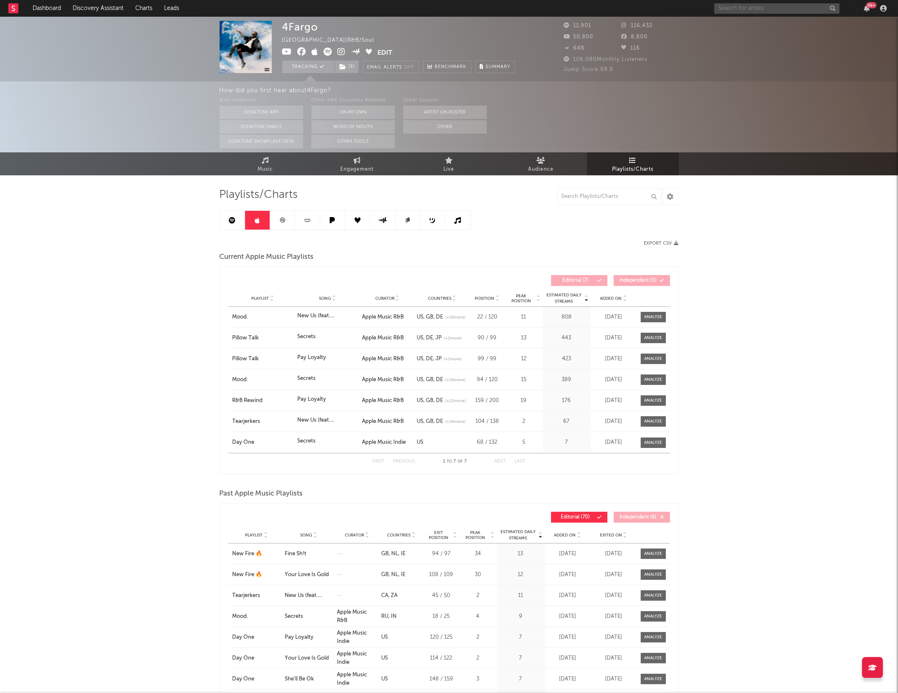
click at [731, 9] on input "text" at bounding box center [777, 8] width 125 height 10
click at [763, 9] on input "[PERSON_NAME]" at bounding box center [777, 8] width 125 height 10
type input "[PERSON_NAME]"
click at [753, 32] on icon at bounding box center [755, 32] width 6 height 5
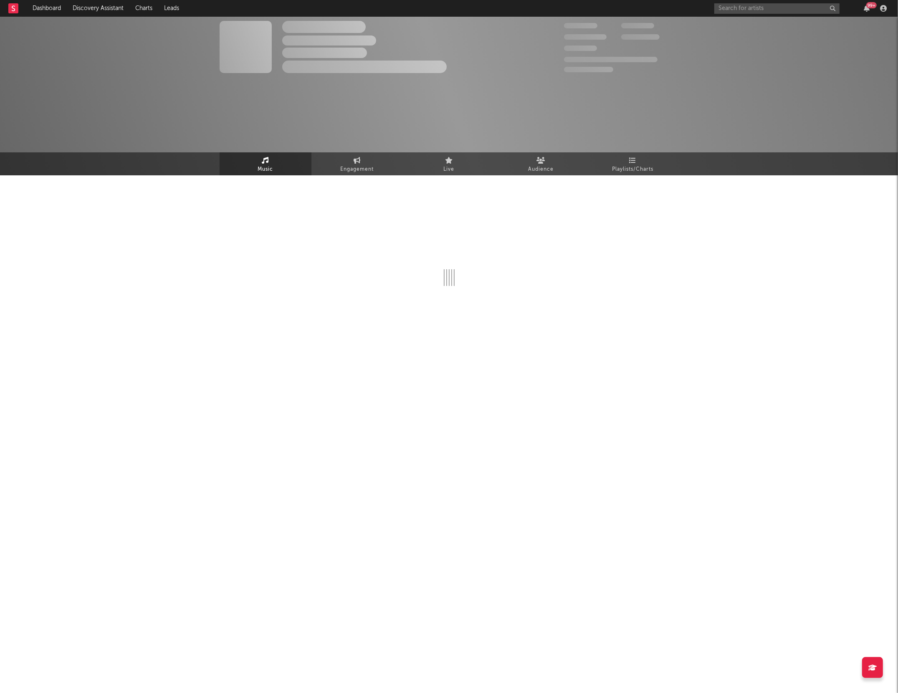
click at [623, 98] on div "The Artist Name Unknown Location | Shoegaze Edit Track Benchmark Summary 300,00…" at bounding box center [449, 96] width 898 height 159
click at [625, 173] on span "Playlists/Charts" at bounding box center [632, 170] width 41 height 10
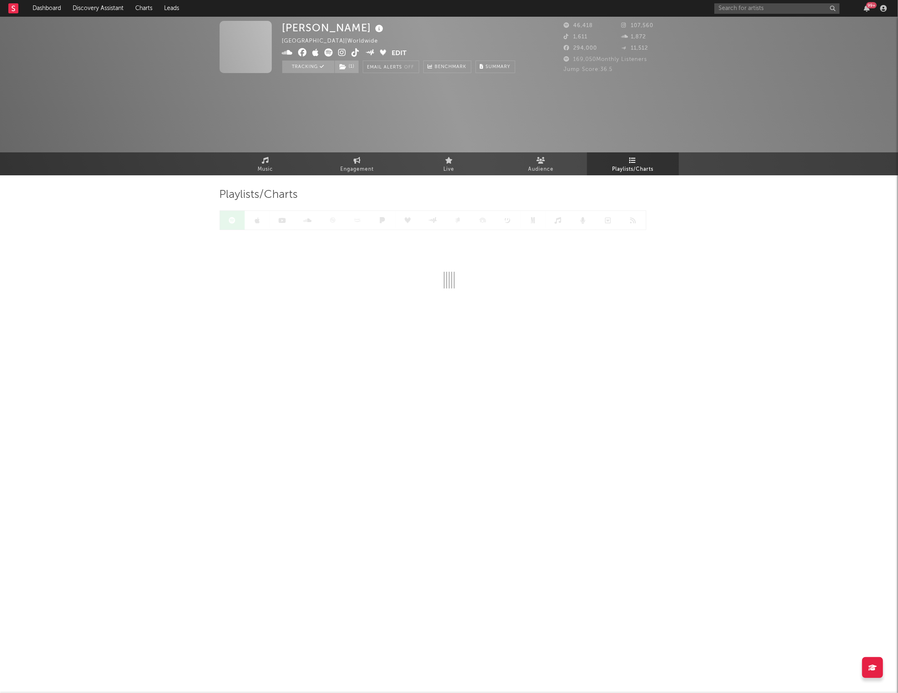
click at [629, 162] on link "Playlists/Charts" at bounding box center [633, 163] width 92 height 23
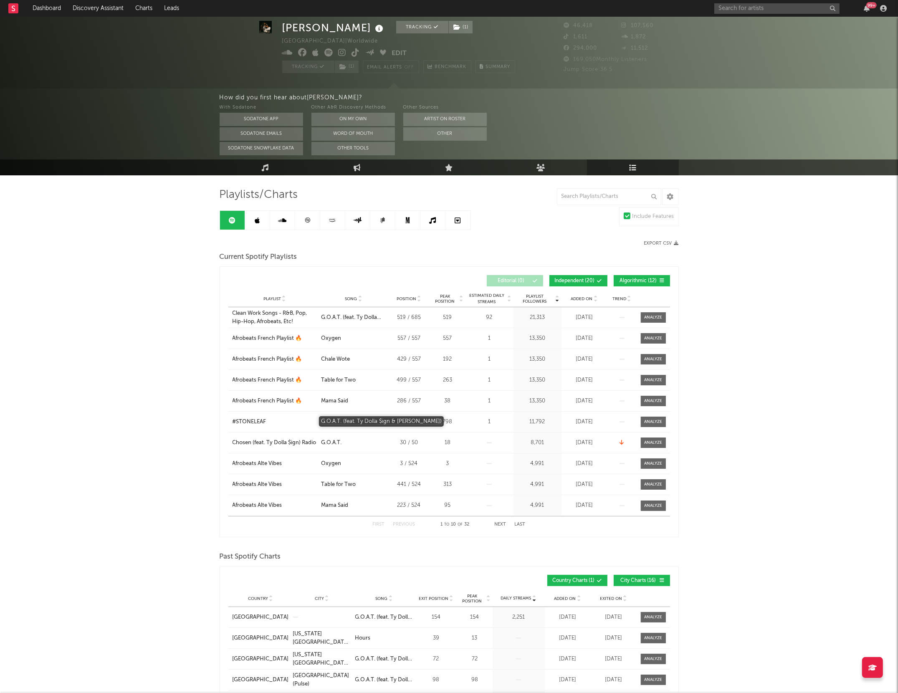
scroll to position [495, 0]
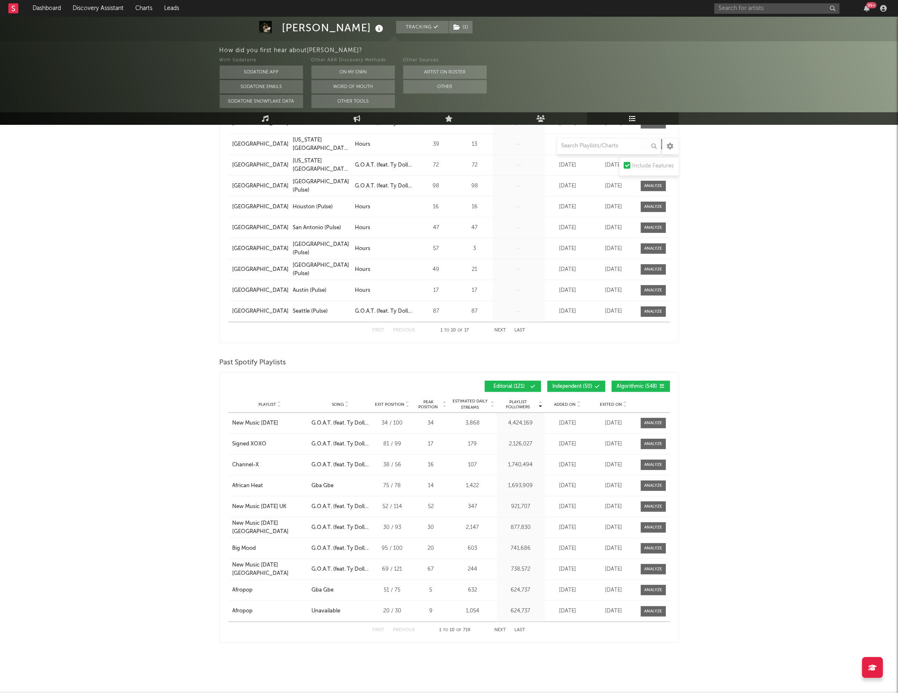
click at [603, 385] on button "Independent ( 50 )" at bounding box center [576, 386] width 58 height 11
click at [634, 386] on span "Algorithmic ( 548 )" at bounding box center [637, 386] width 41 height 5
click at [494, 625] on div "First Previous 1 to 10 of 121 Next Last" at bounding box center [449, 630] width 153 height 16
click at [498, 634] on div "First Previous 1 to 10 of 121 Next Last" at bounding box center [449, 630] width 153 height 16
click at [500, 632] on div "First Previous 1 to 10 of 121 Next Last" at bounding box center [449, 630] width 153 height 16
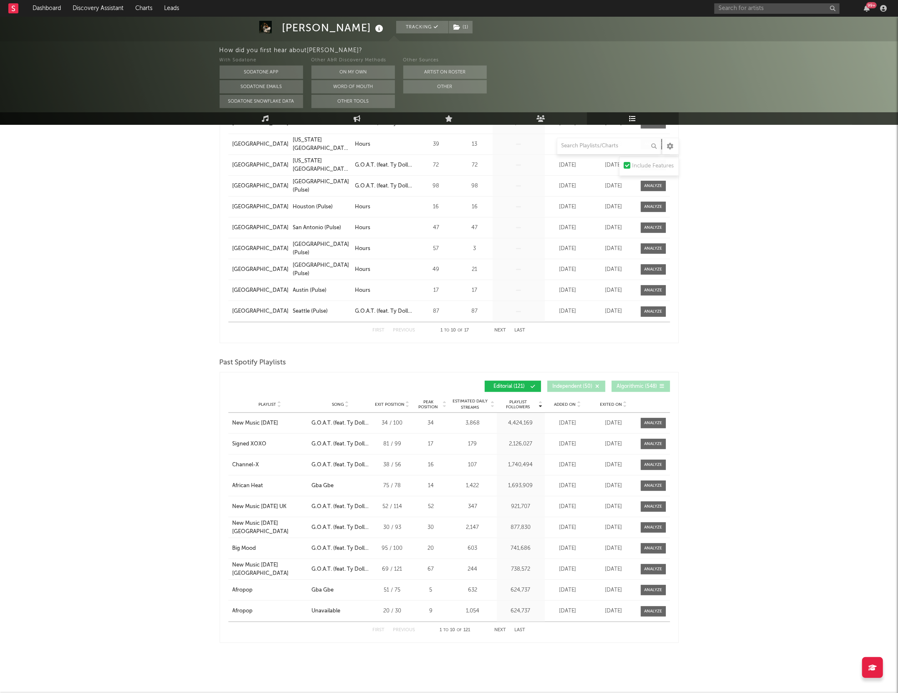
click at [500, 628] on button "Next" at bounding box center [501, 630] width 12 height 5
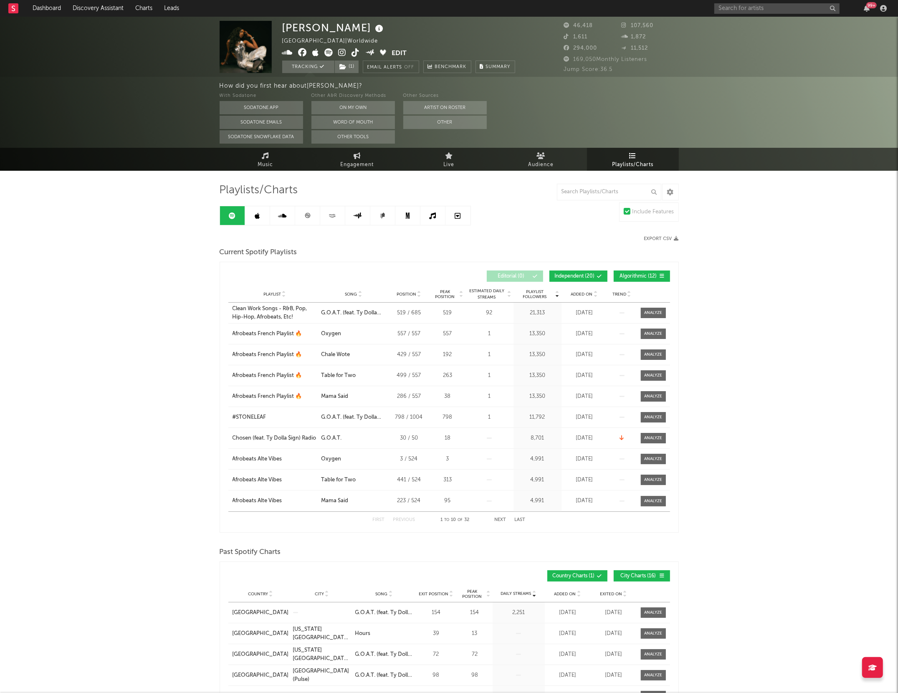
scroll to position [0, 0]
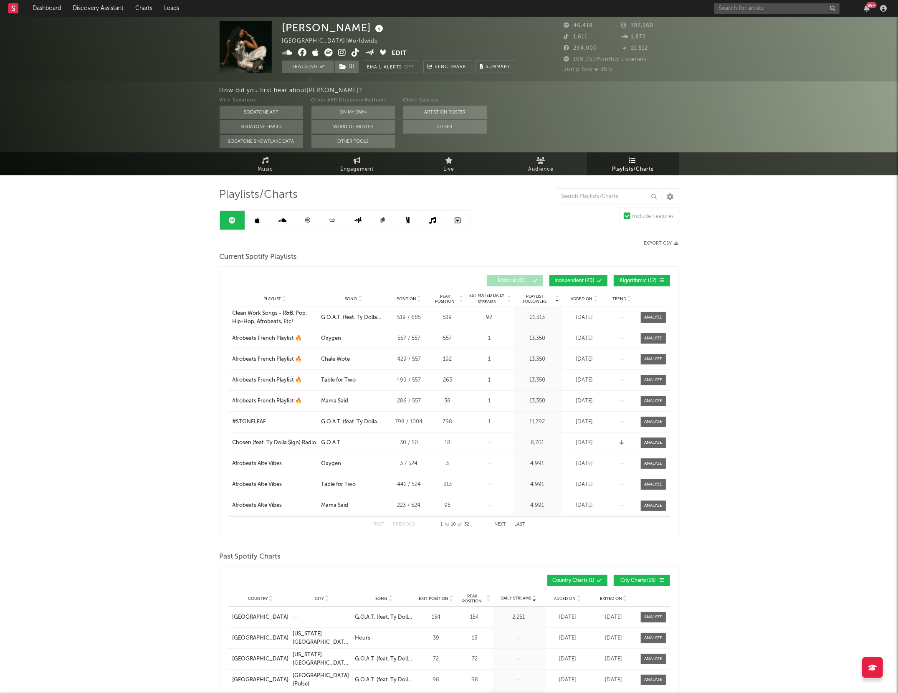
click at [255, 220] on icon at bounding box center [257, 220] width 5 height 7
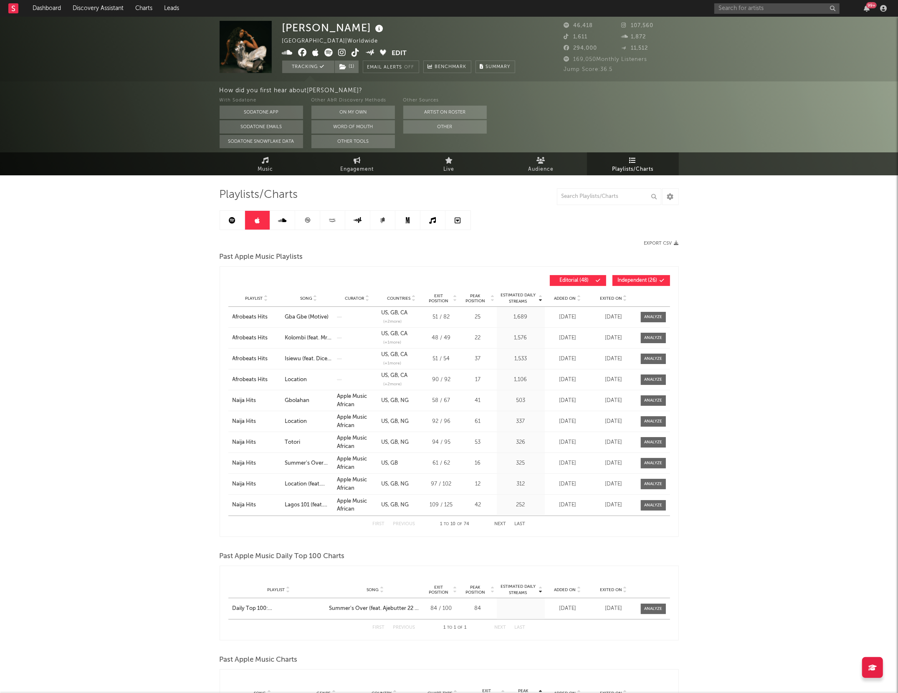
click at [499, 523] on button "Next" at bounding box center [501, 524] width 12 height 5
click at [496, 523] on button "Next" at bounding box center [501, 524] width 12 height 5
click at [501, 525] on button "Next" at bounding box center [501, 524] width 12 height 5
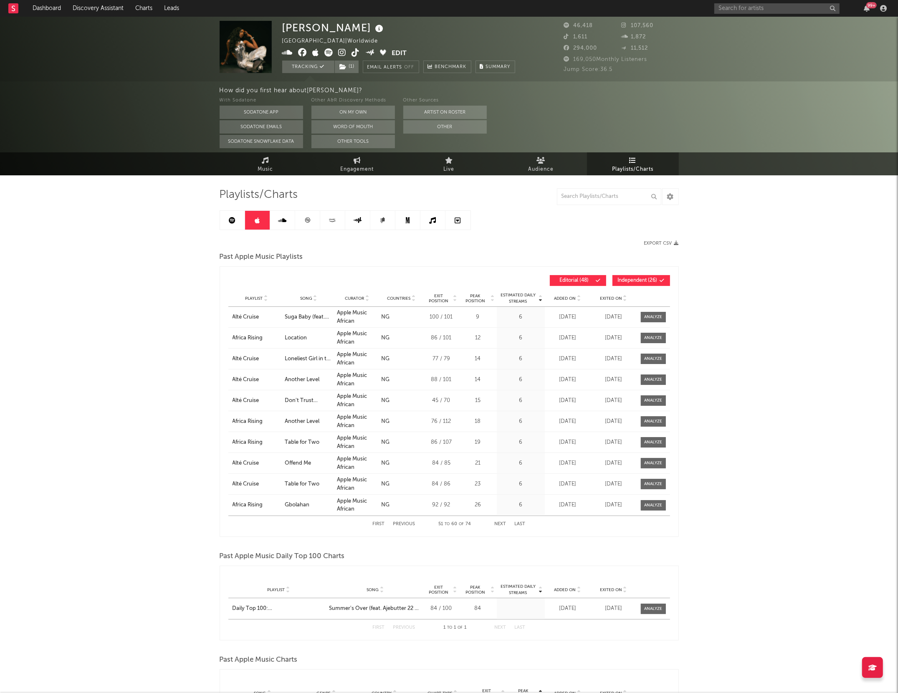
click at [501, 525] on button "Next" at bounding box center [501, 524] width 12 height 5
